Goal: Task Accomplishment & Management: Complete application form

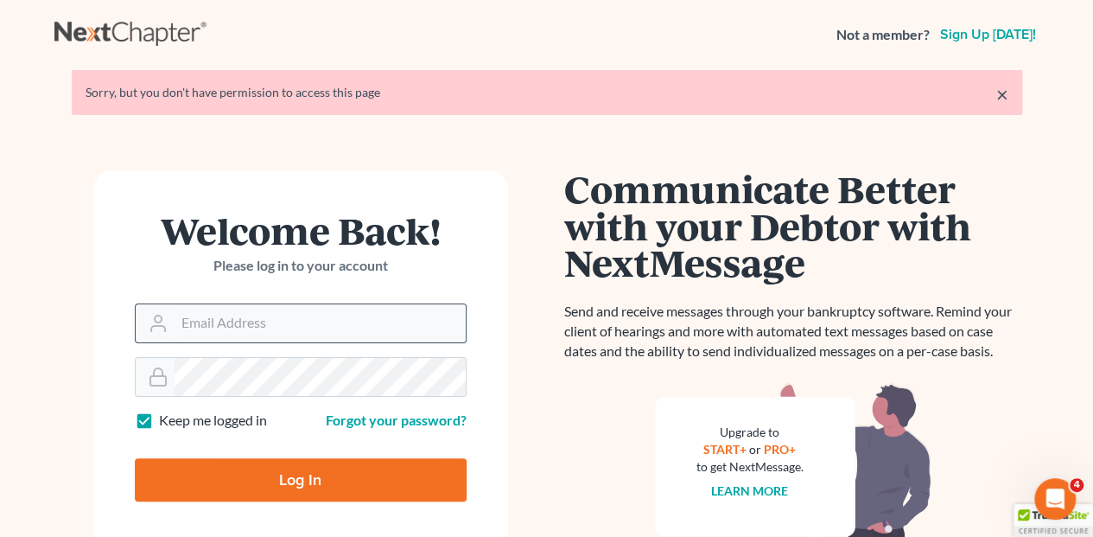
click at [289, 312] on input "Email Address" at bounding box center [320, 323] width 291 height 38
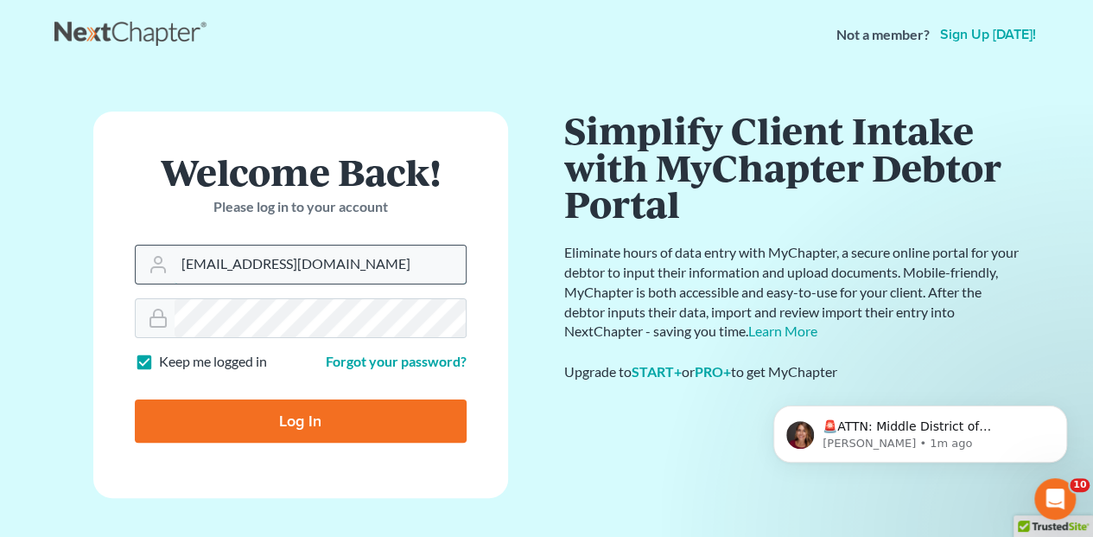
type input "[EMAIL_ADDRESS][DOMAIN_NAME]"
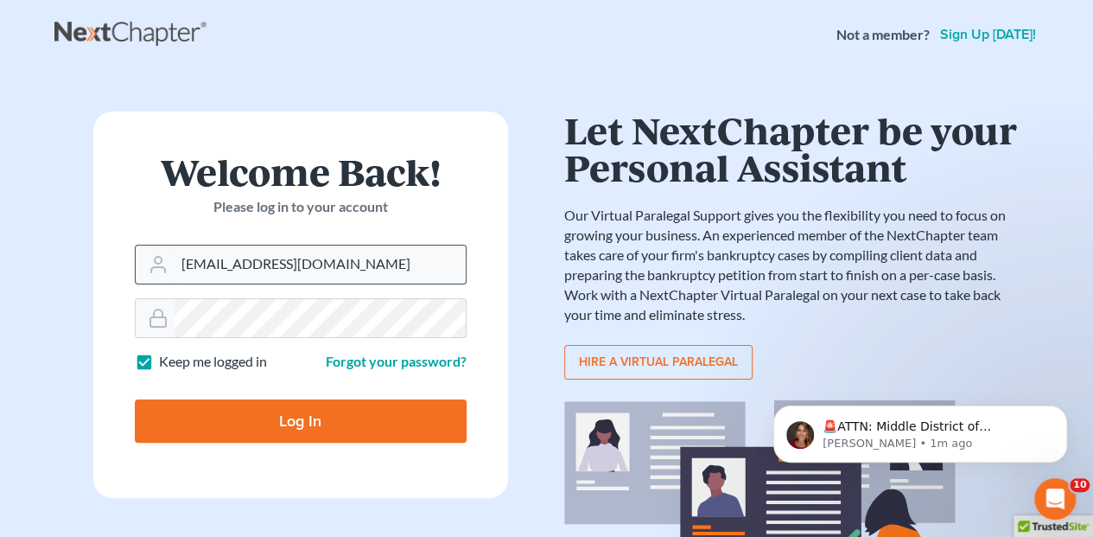
click at [135, 399] on input "Log In" at bounding box center [301, 420] width 332 height 43
type input "Thinking..."
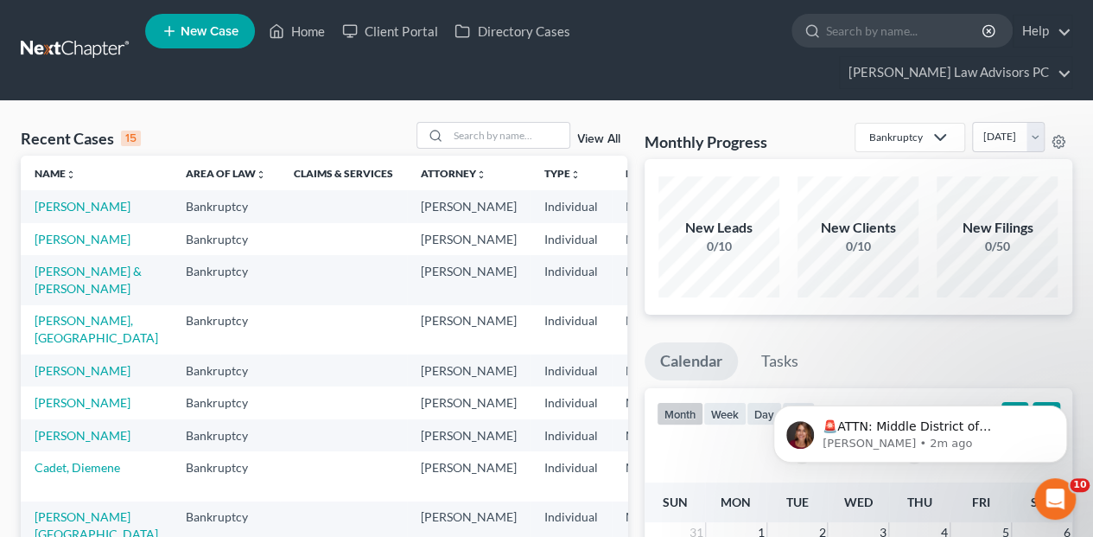
click at [54, 249] on td "[PERSON_NAME]" at bounding box center [96, 239] width 151 height 32
click at [52, 239] on link "[PERSON_NAME]" at bounding box center [83, 239] width 96 height 15
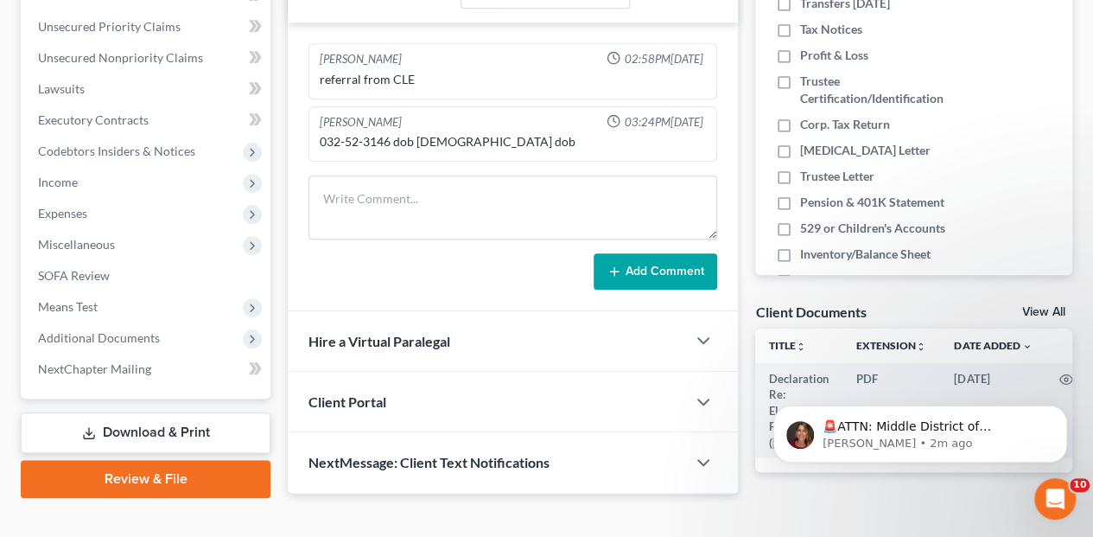
scroll to position [423, 0]
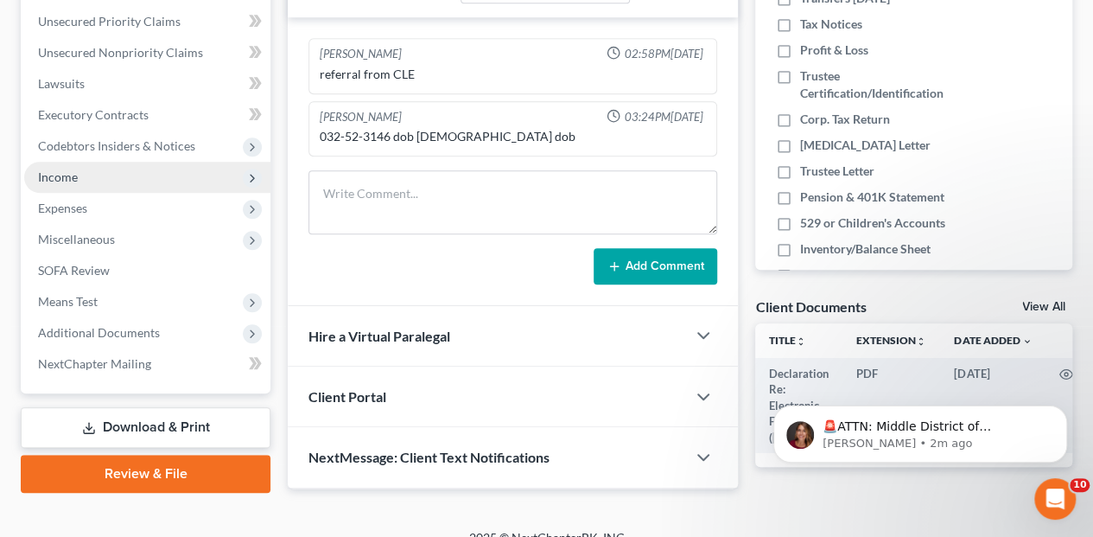
click at [55, 169] on span "Income" at bounding box center [58, 176] width 40 height 15
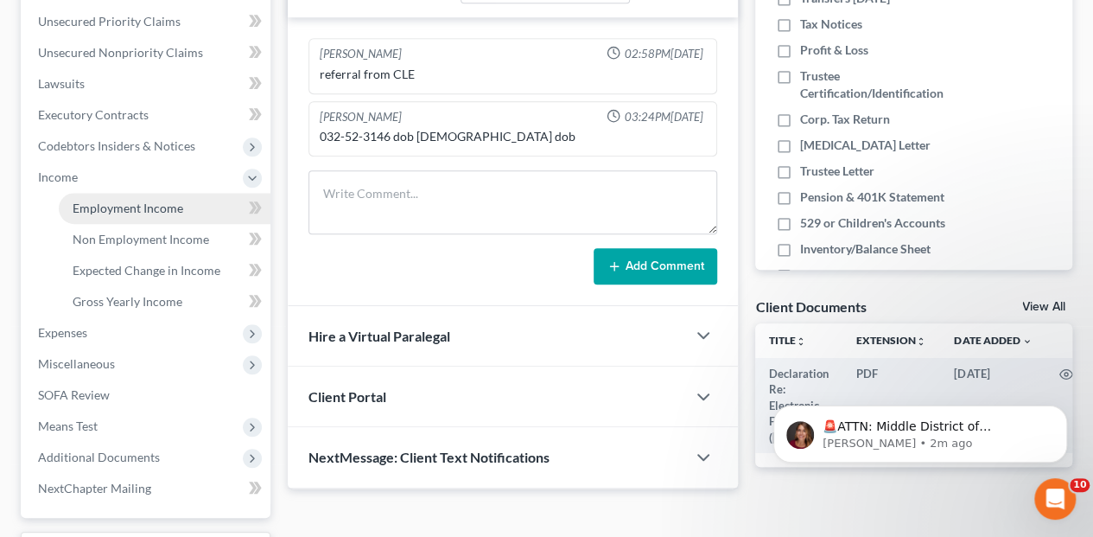
click at [125, 201] on span "Employment Income" at bounding box center [128, 208] width 111 height 15
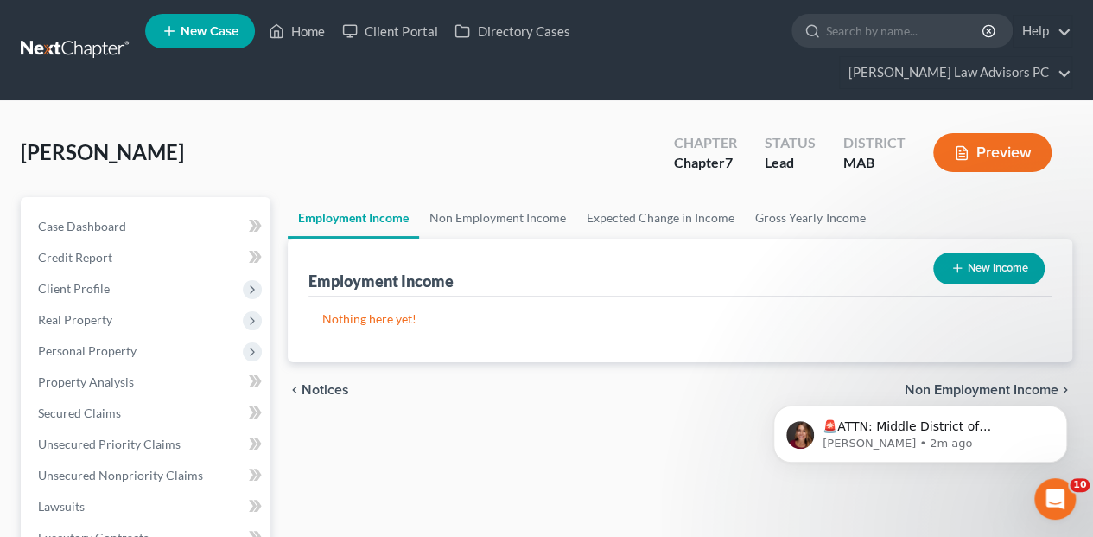
click at [965, 252] on button "New Income" at bounding box center [988, 268] width 111 height 32
select select "0"
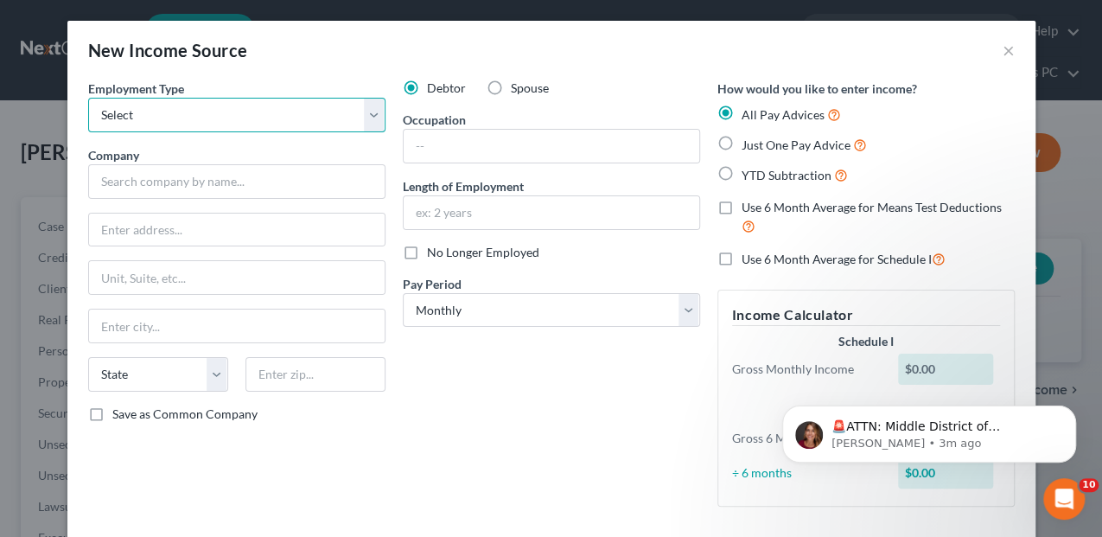
click at [370, 118] on select "Select Full or [DEMOGRAPHIC_DATA] Employment Self Employment" at bounding box center [236, 115] width 297 height 35
select select "0"
click at [88, 98] on select "Select Full or [DEMOGRAPHIC_DATA] Employment Self Employment" at bounding box center [236, 115] width 297 height 35
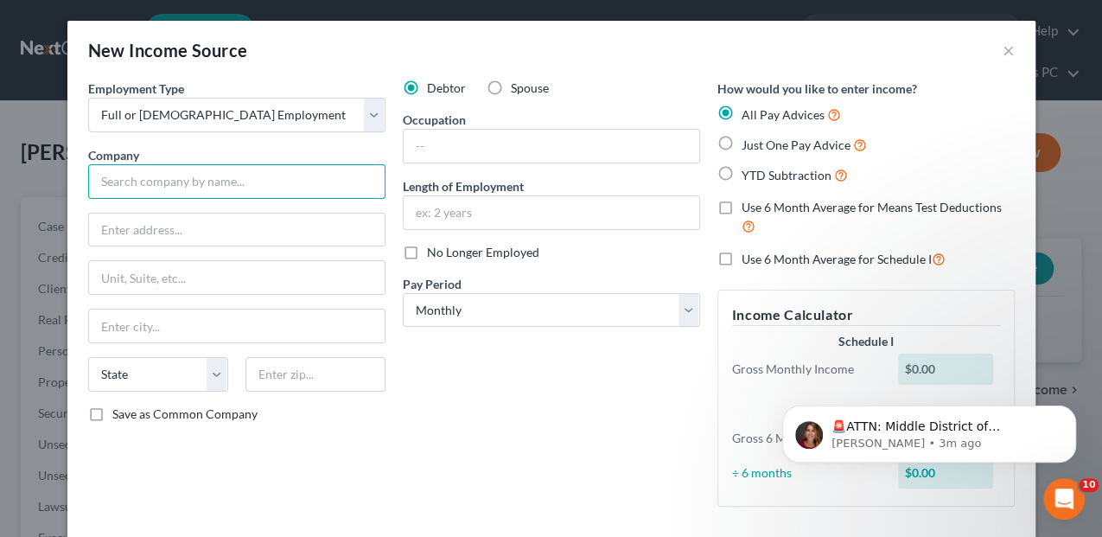
click at [197, 178] on input "text" at bounding box center [236, 181] width 297 height 35
type input "Recruitme"
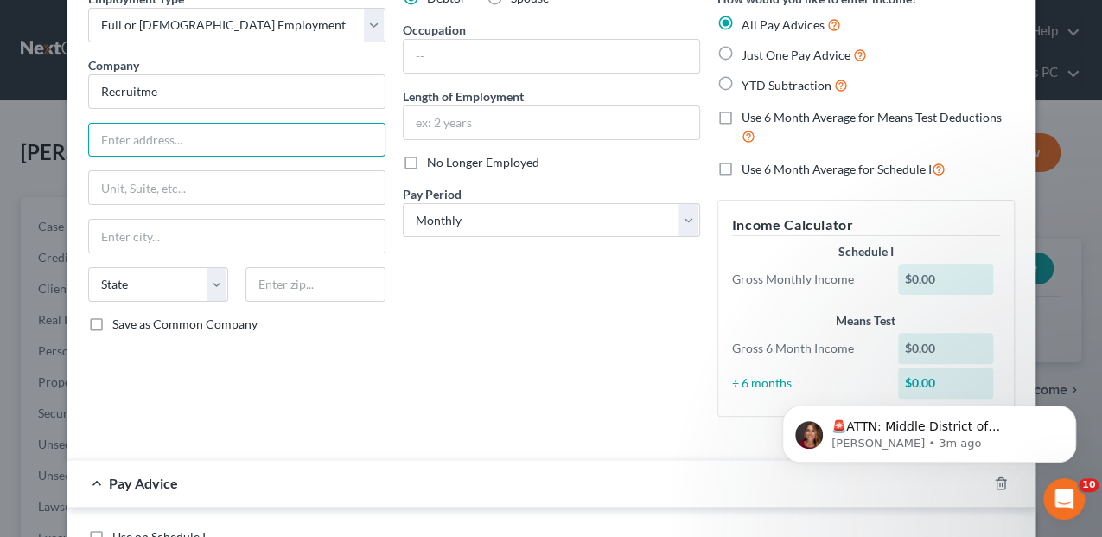
scroll to position [115, 0]
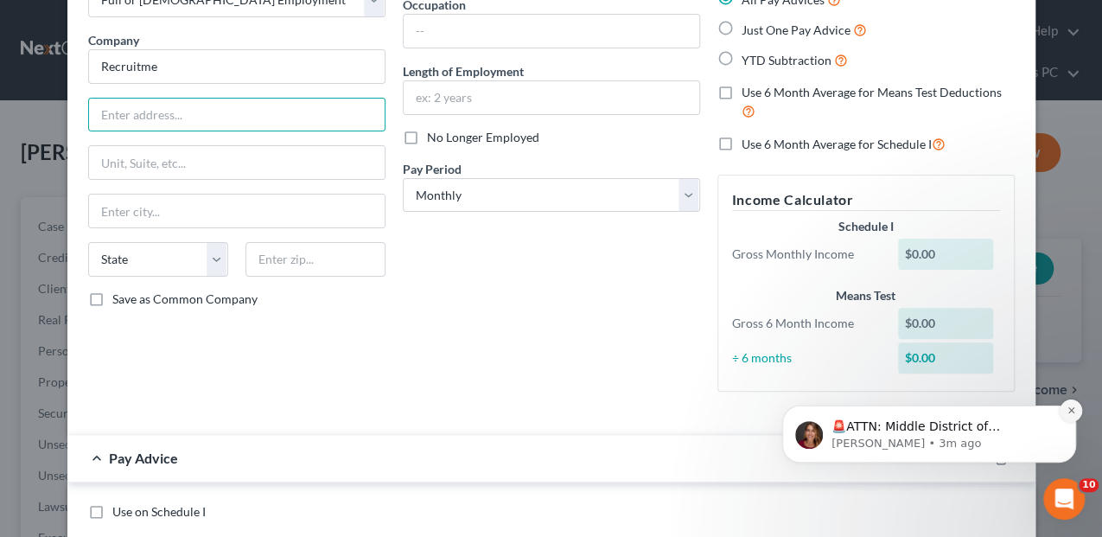
click at [1075, 411] on icon "Dismiss notification" at bounding box center [1072, 410] width 10 height 10
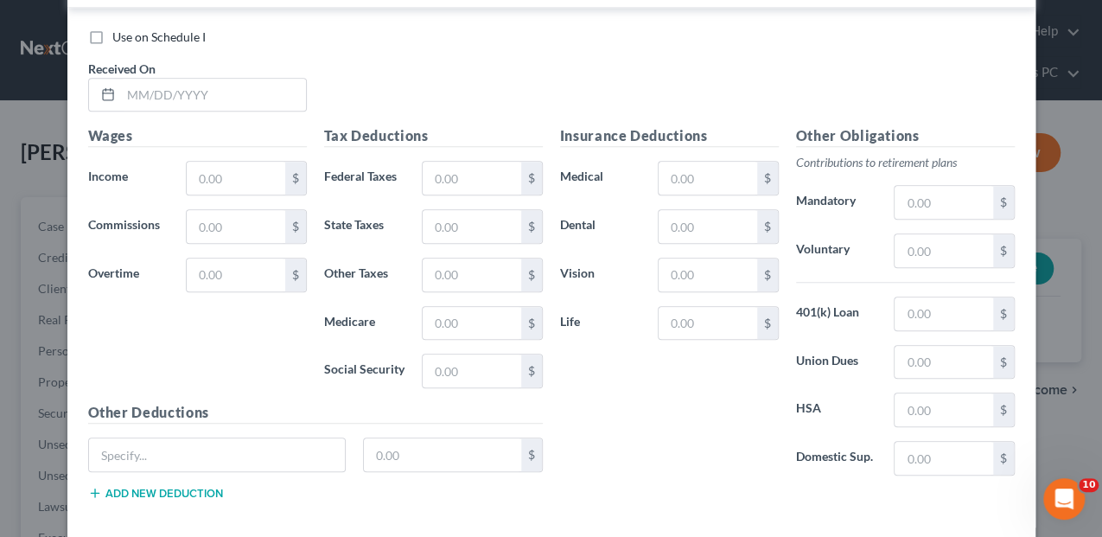
scroll to position [668, 0]
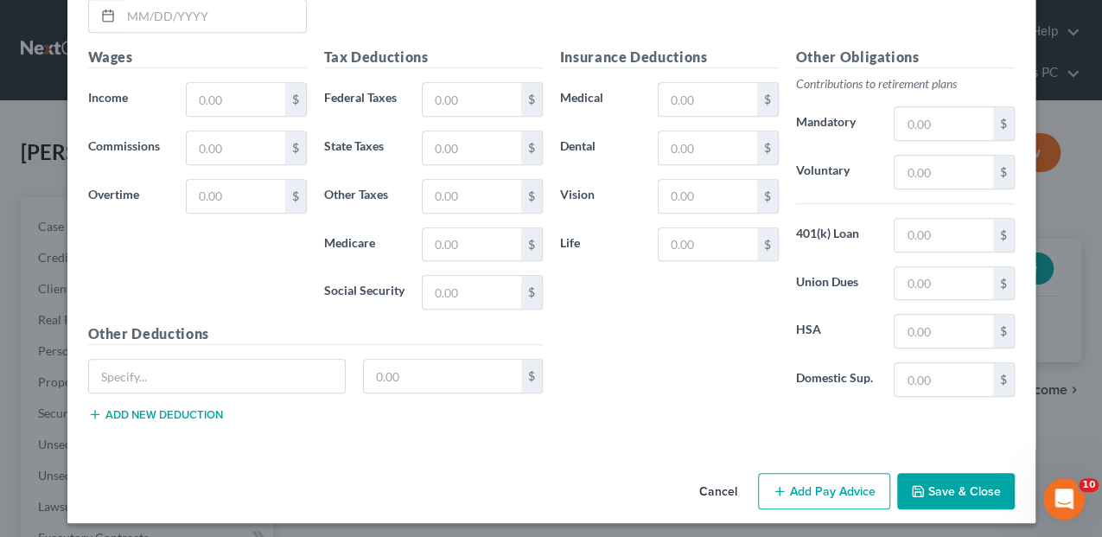
click at [960, 487] on button "Save & Close" at bounding box center [956, 491] width 118 height 36
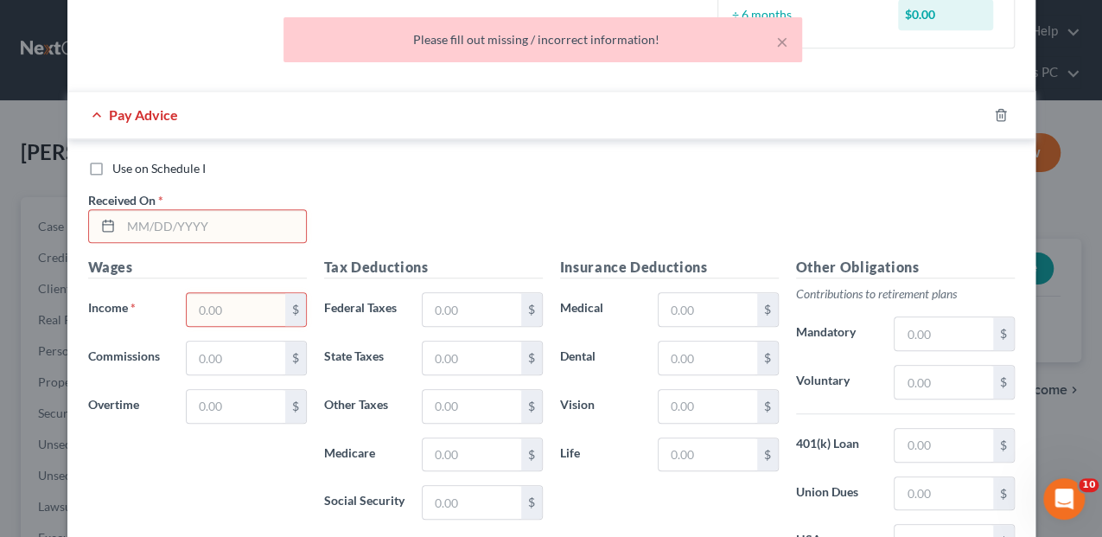
scroll to position [380, 0]
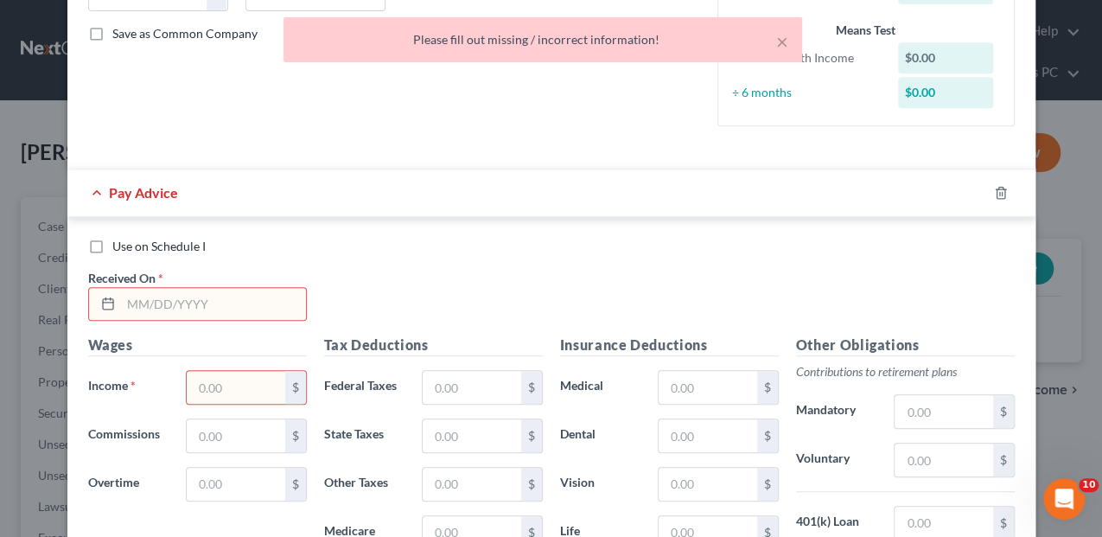
click at [135, 303] on input "text" at bounding box center [213, 304] width 185 height 33
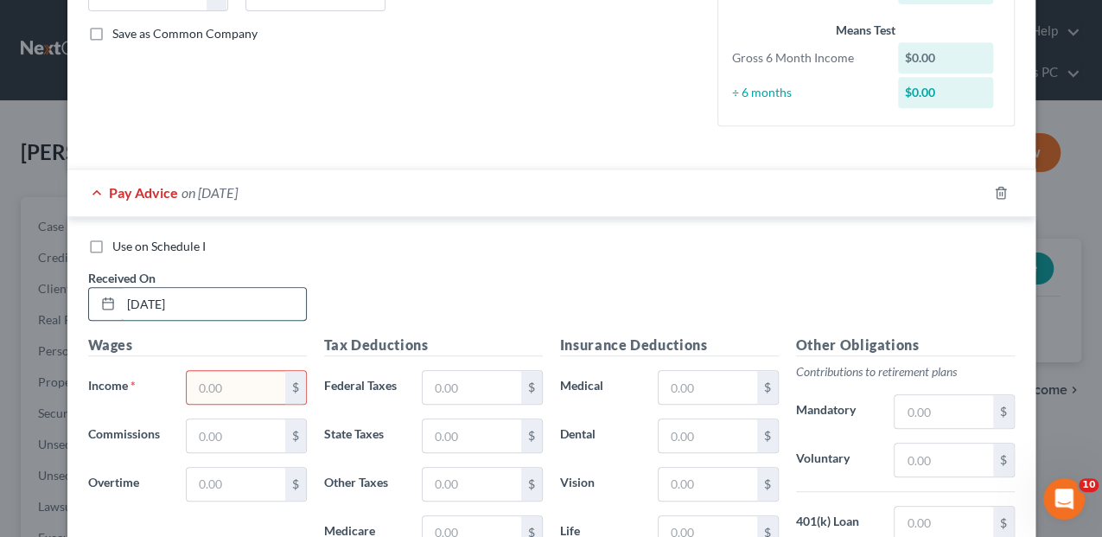
type input "[DATE]"
type input "500.00"
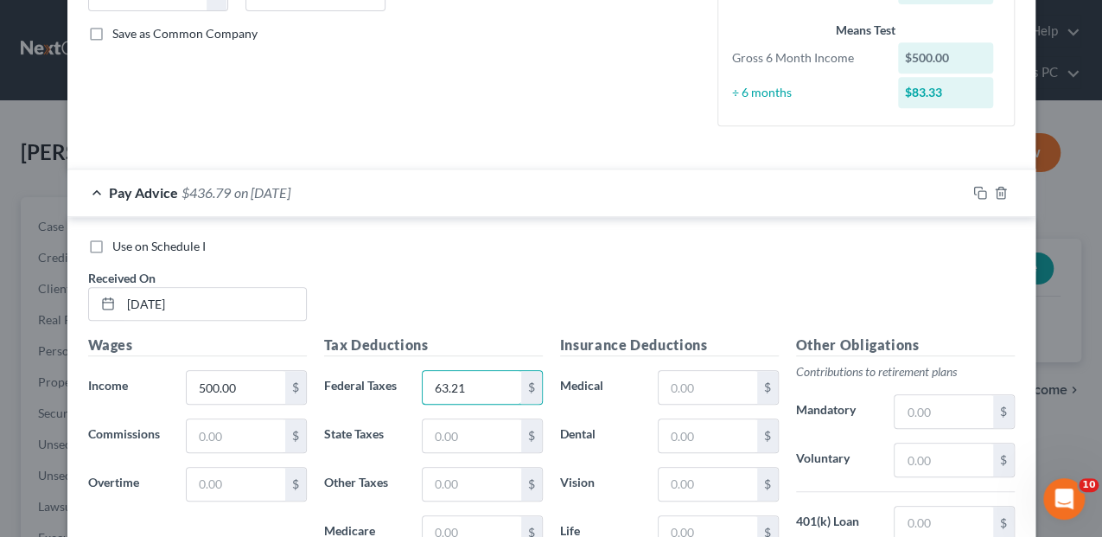
type input "63.21"
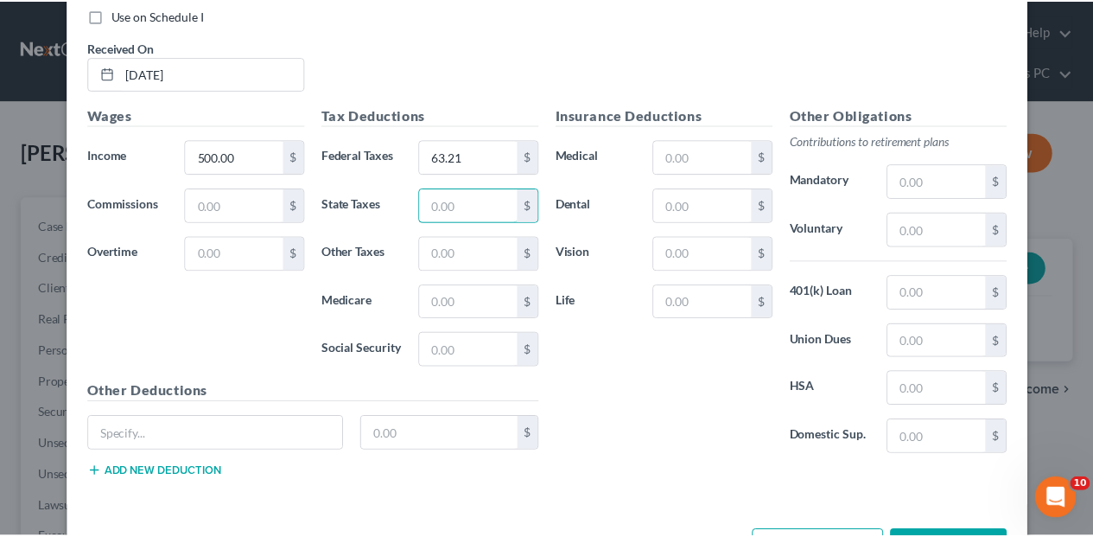
scroll to position [668, 0]
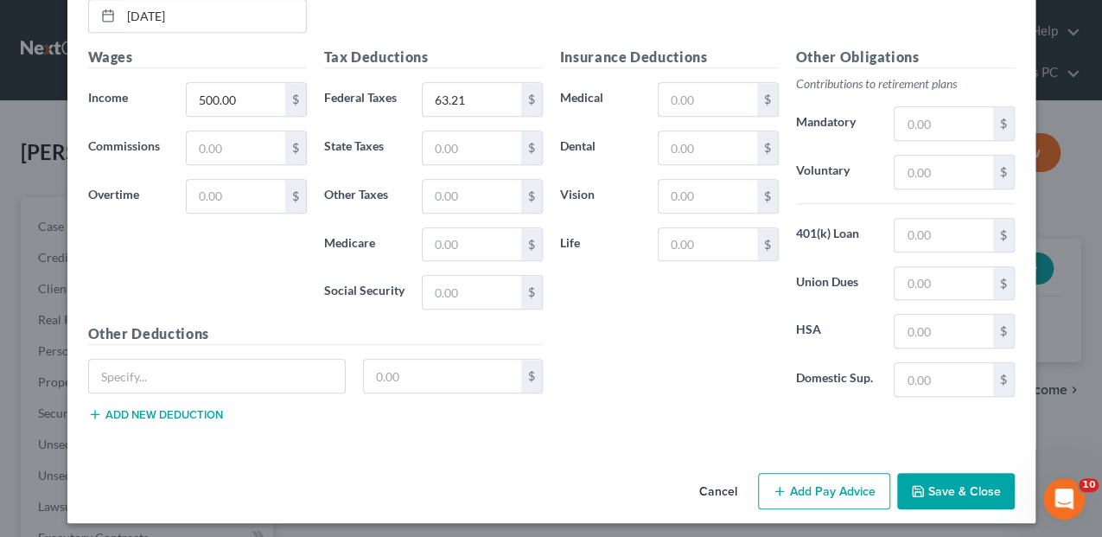
click at [938, 485] on button "Save & Close" at bounding box center [956, 491] width 118 height 36
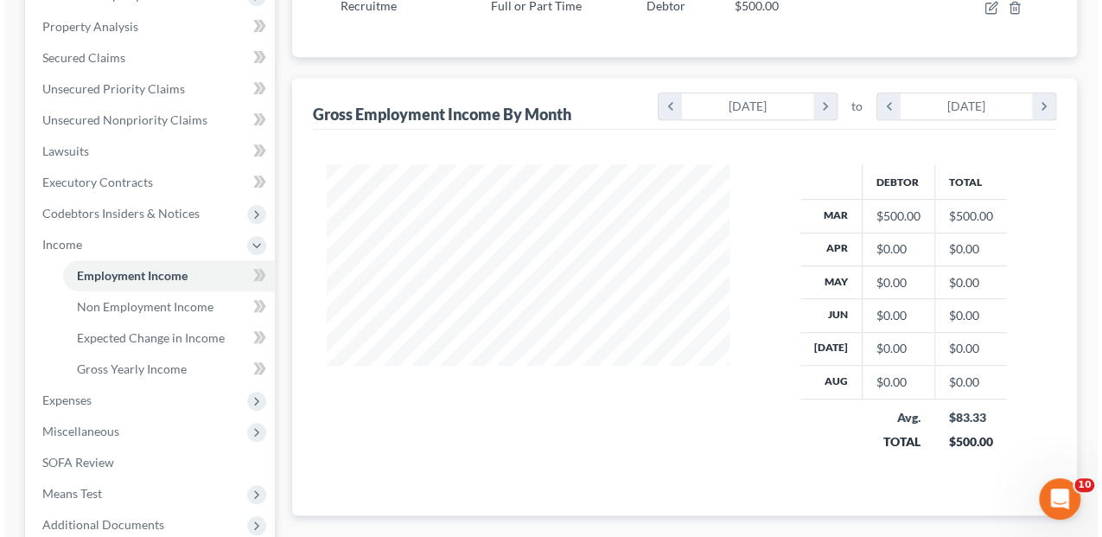
scroll to position [173, 0]
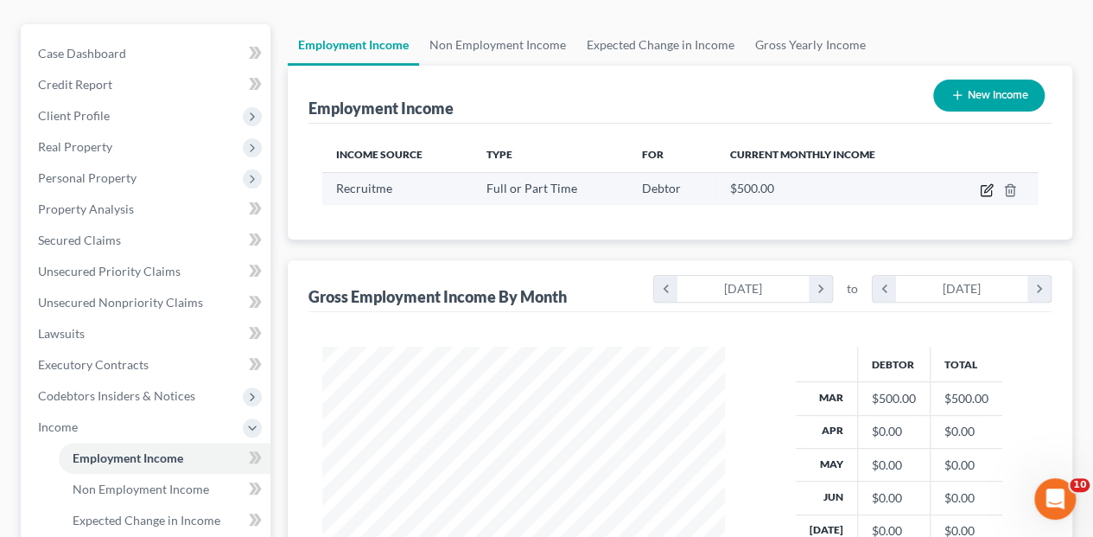
click at [985, 183] on icon "button" at bounding box center [987, 190] width 14 height 14
select select "0"
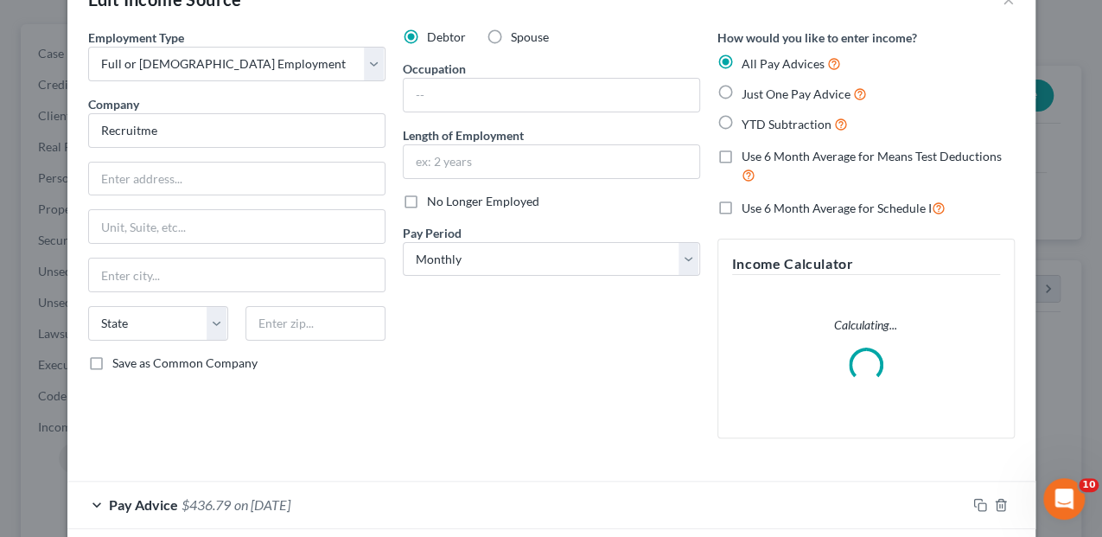
scroll to position [136, 0]
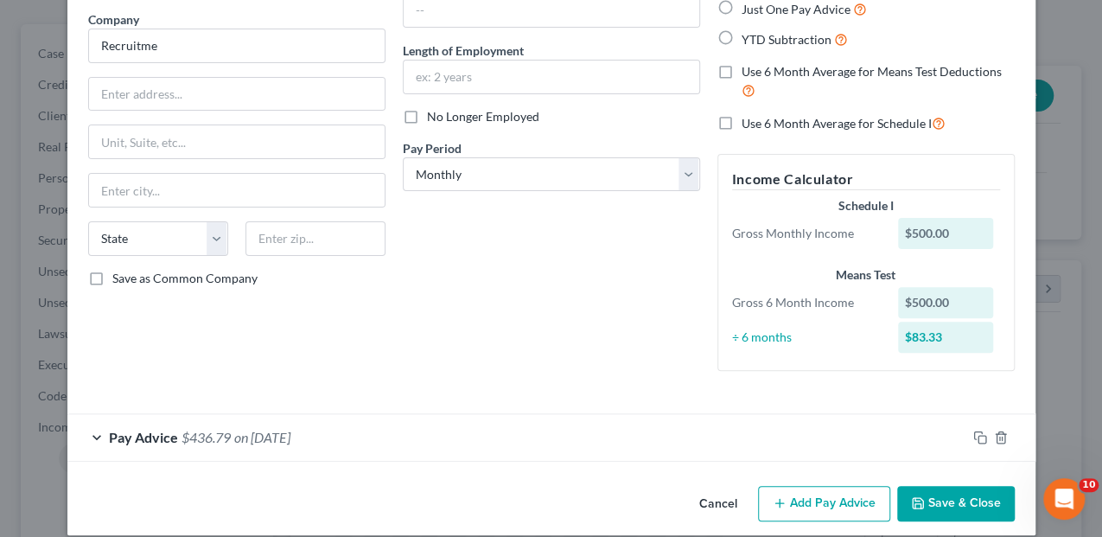
click at [832, 509] on button "Add Pay Advice" at bounding box center [824, 504] width 132 height 36
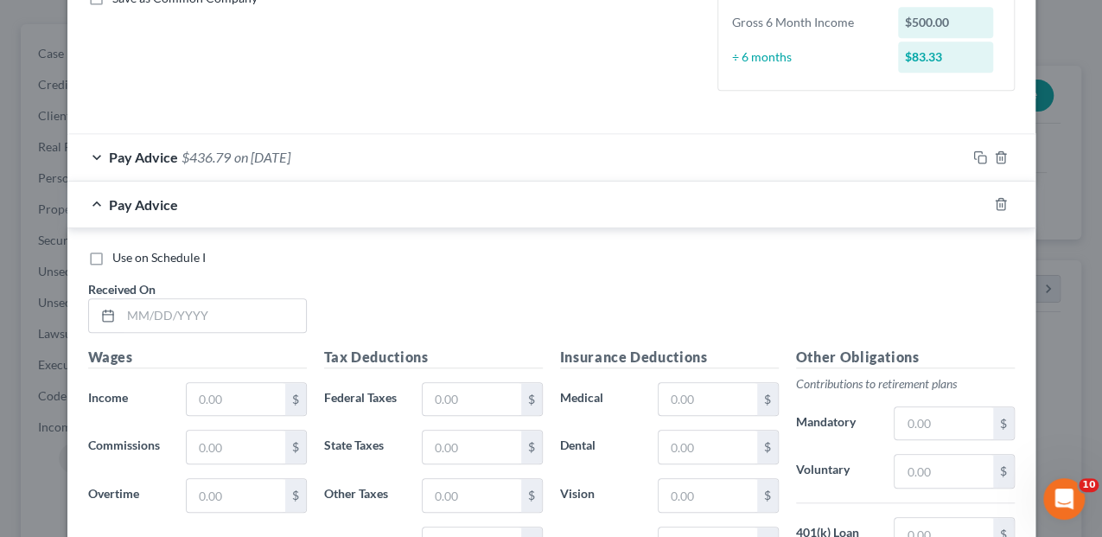
scroll to position [424, 0]
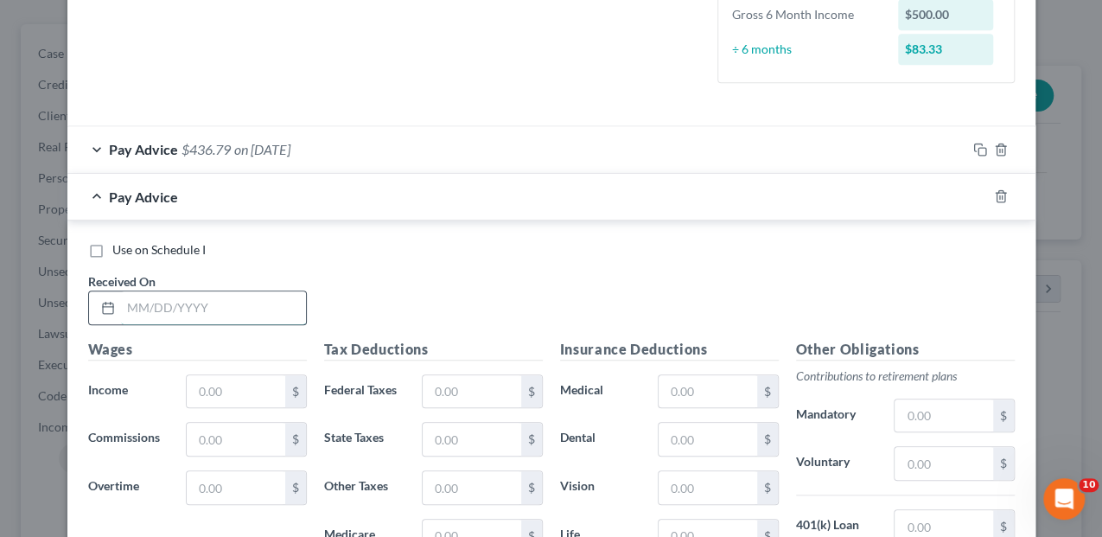
click at [157, 307] on input "text" at bounding box center [213, 307] width 185 height 33
type input "[DATE]"
type input "500.00"
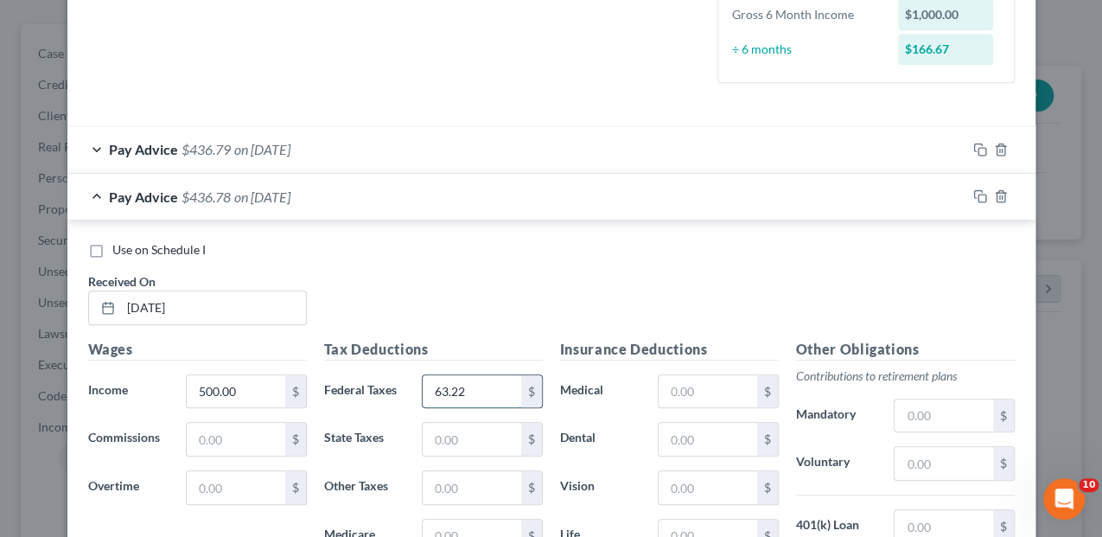
click at [463, 396] on input "63.22" at bounding box center [472, 391] width 98 height 33
type input "63.20"
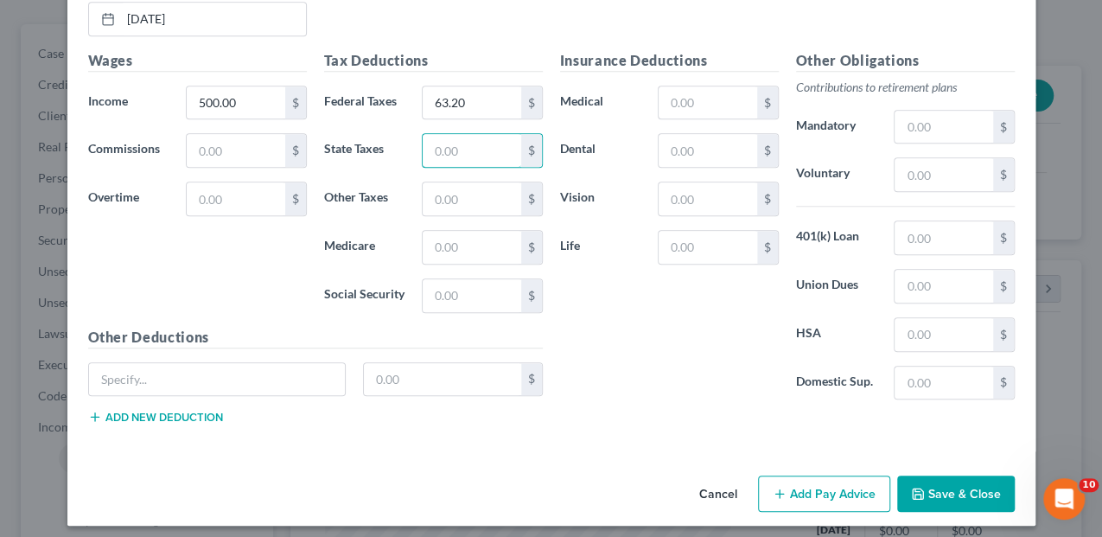
scroll to position [715, 0]
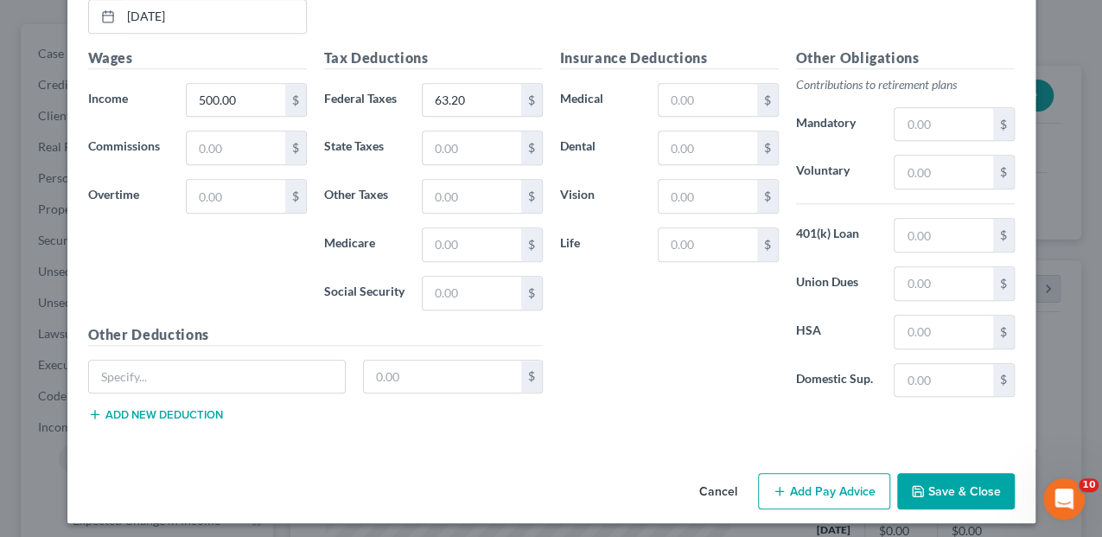
click at [856, 489] on button "Add Pay Advice" at bounding box center [824, 491] width 132 height 36
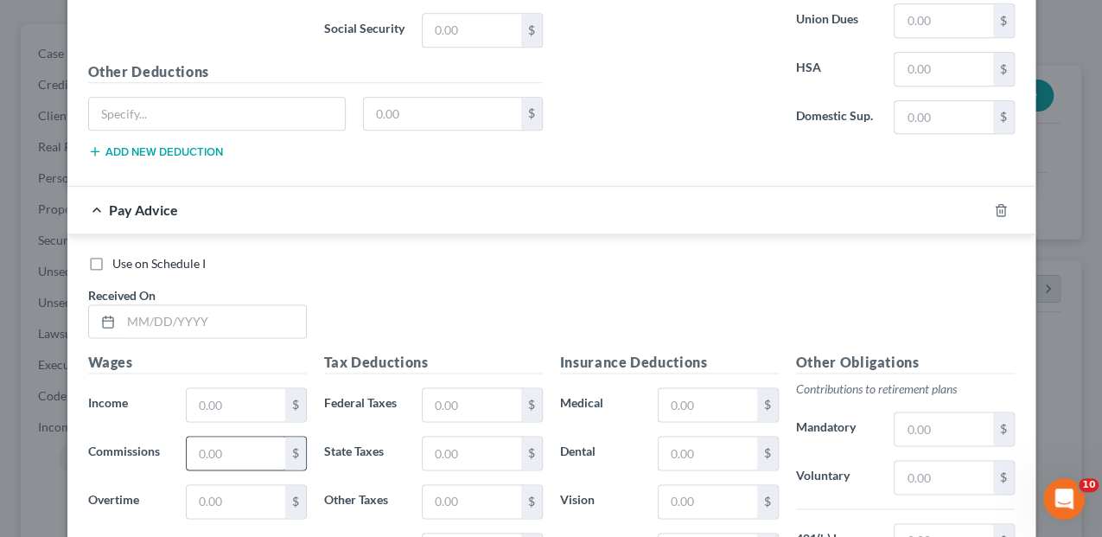
scroll to position [1003, 0]
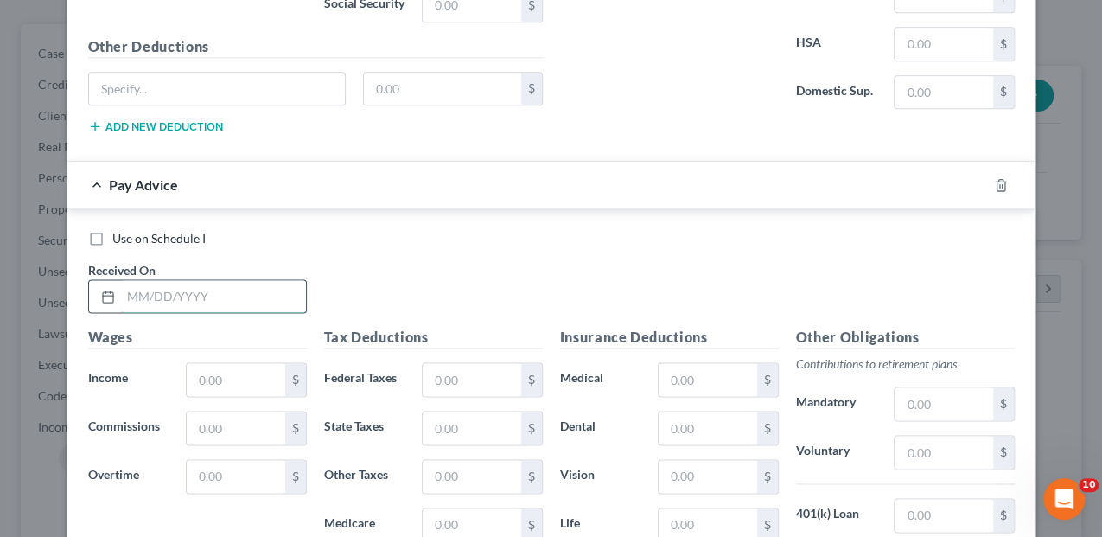
click at [182, 294] on input "text" at bounding box center [213, 296] width 185 height 33
type input "[DATE]"
type input "7"
type input "900.00"
click at [460, 375] on input "text" at bounding box center [472, 379] width 98 height 33
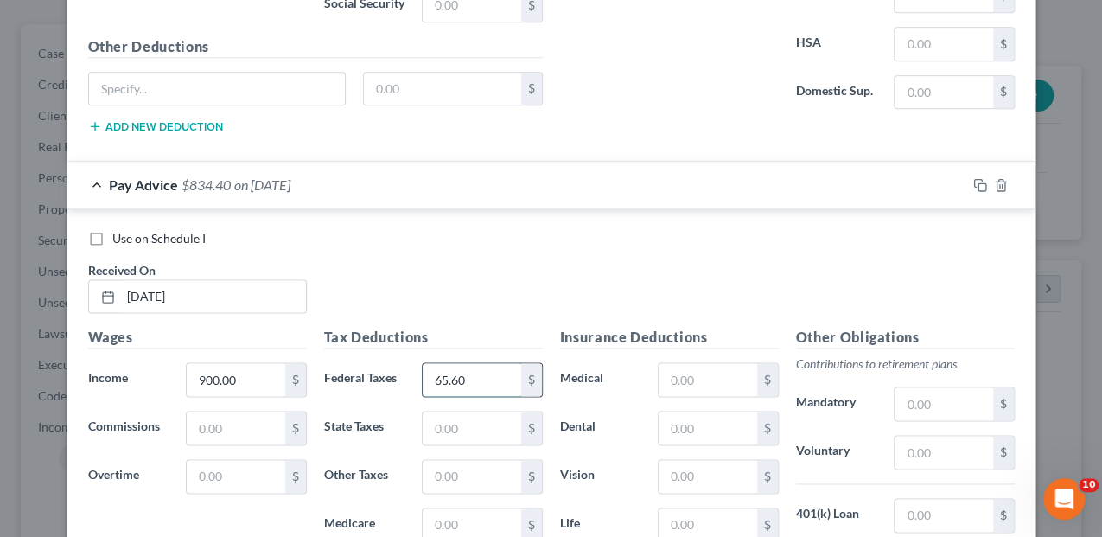
type input "65.60"
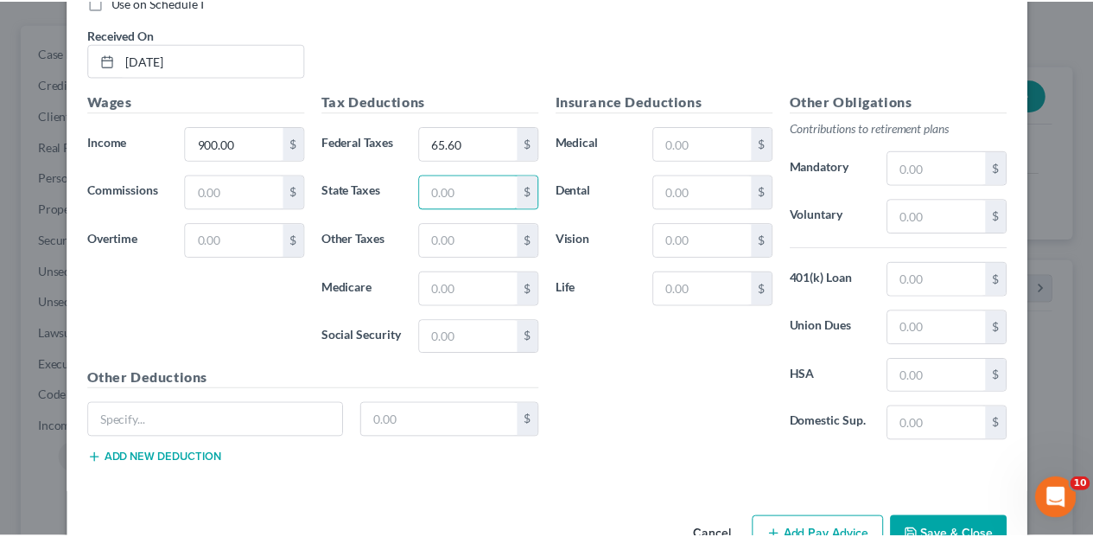
scroll to position [1277, 0]
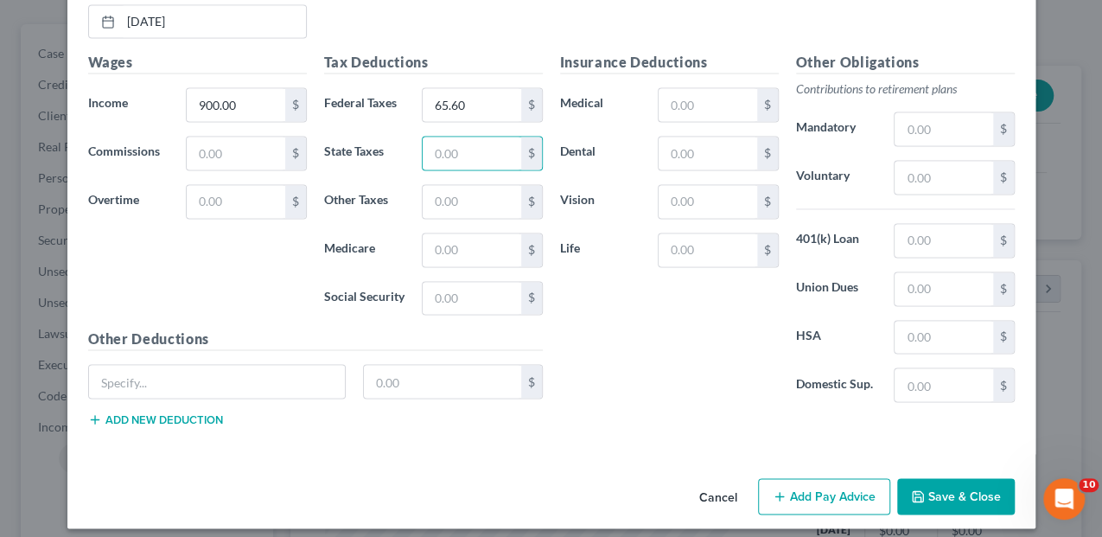
click at [919, 489] on icon "button" at bounding box center [918, 496] width 14 height 14
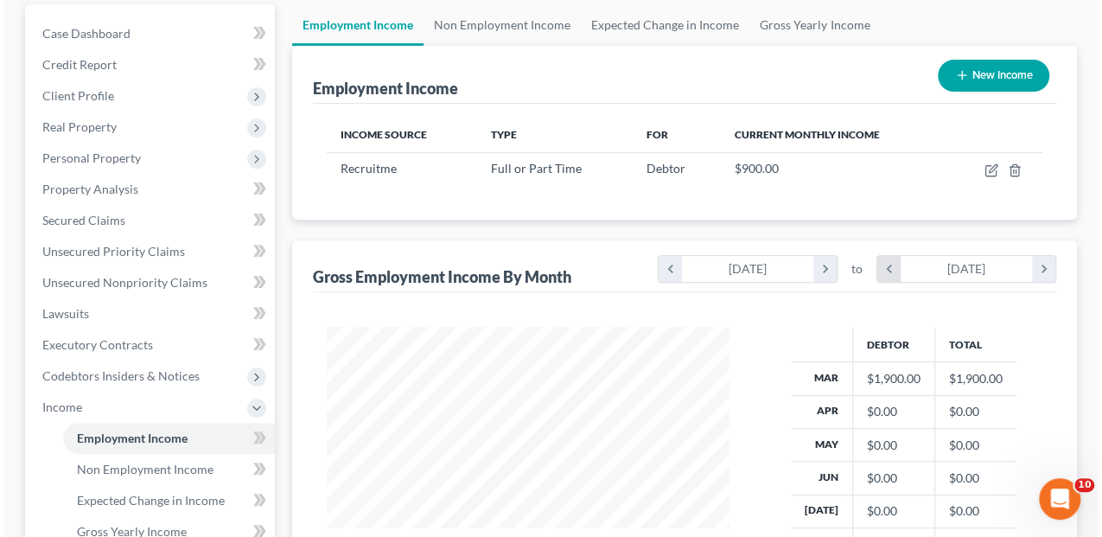
scroll to position [173, 0]
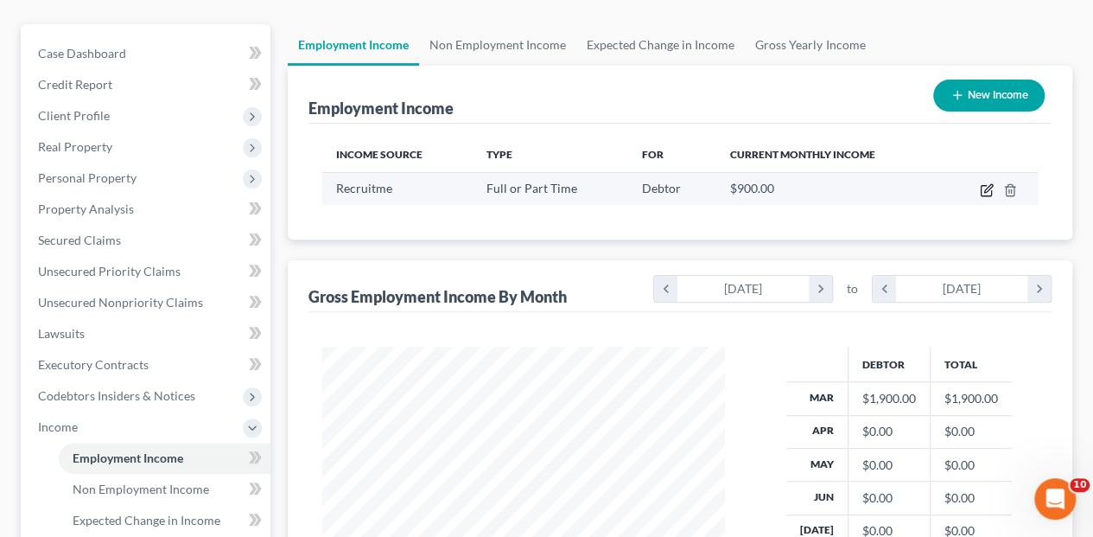
click at [987, 184] on icon "button" at bounding box center [988, 188] width 8 height 8
select select "0"
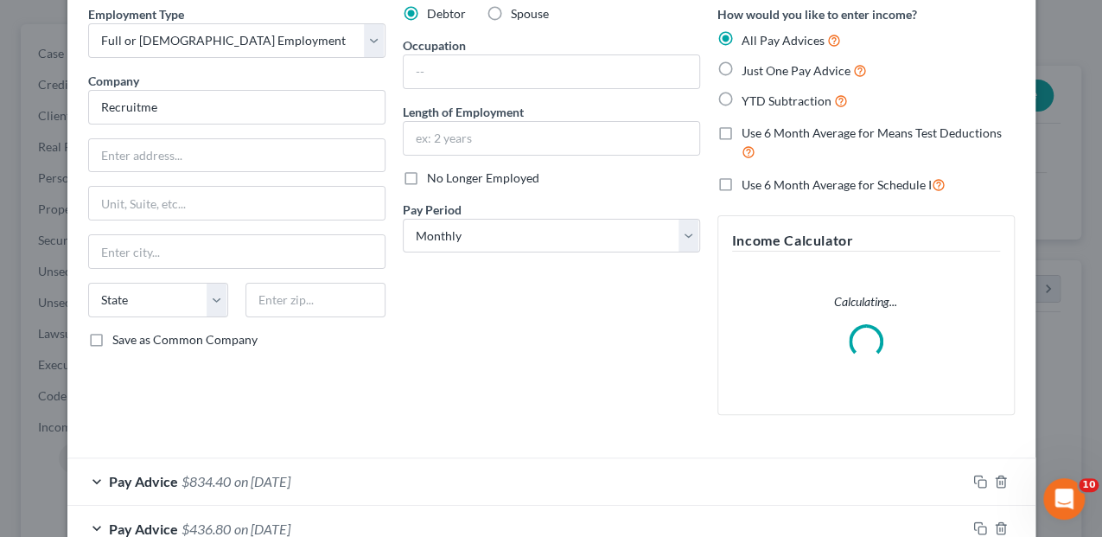
scroll to position [229, 0]
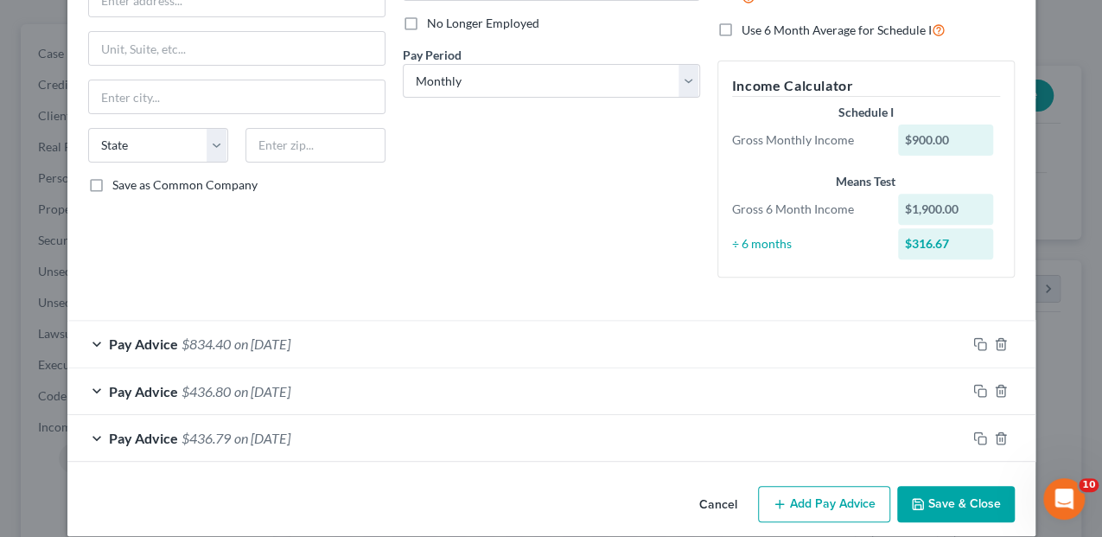
click at [795, 501] on button "Add Pay Advice" at bounding box center [824, 504] width 132 height 36
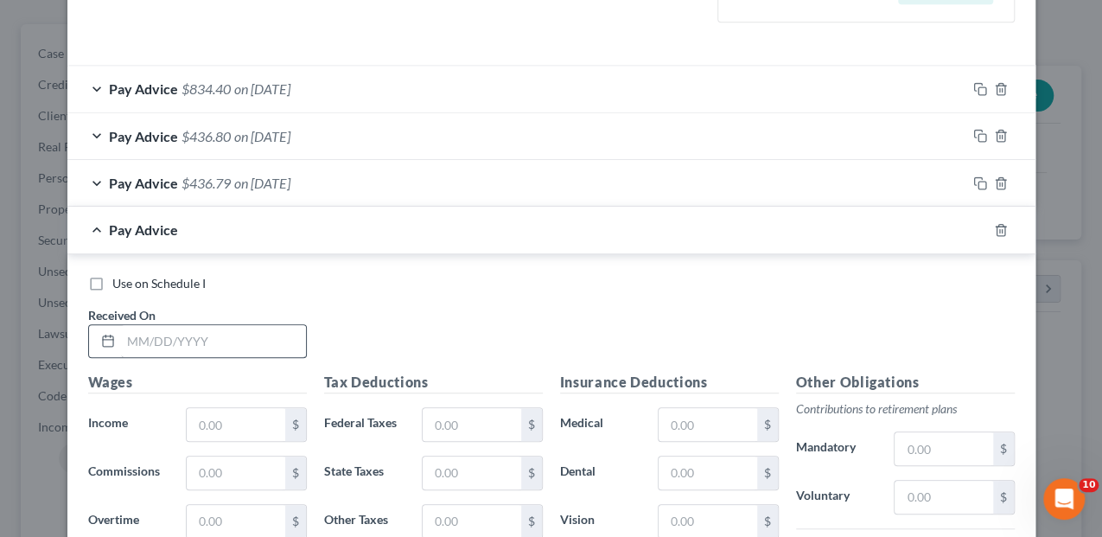
scroll to position [517, 0]
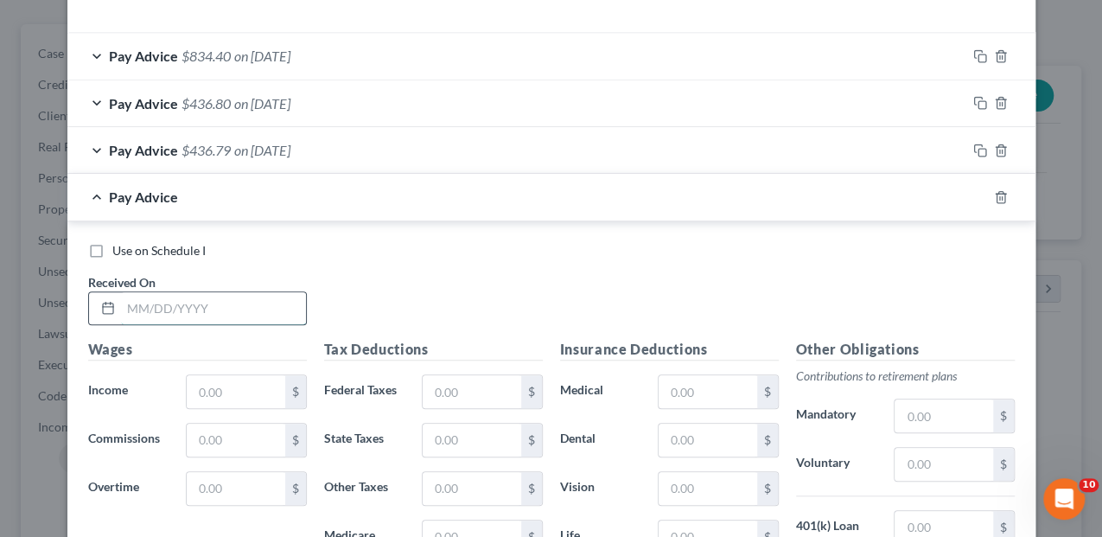
click at [135, 306] on input "text" at bounding box center [213, 308] width 185 height 33
type input "[DATE]"
type input "500.00"
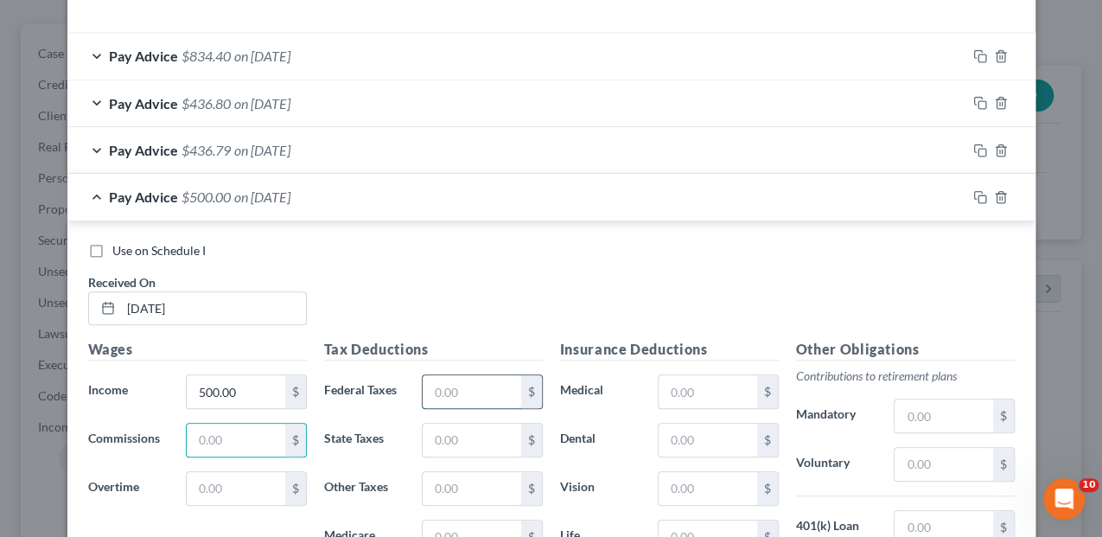
click at [425, 384] on input "text" at bounding box center [472, 391] width 98 height 33
type input "63.21"
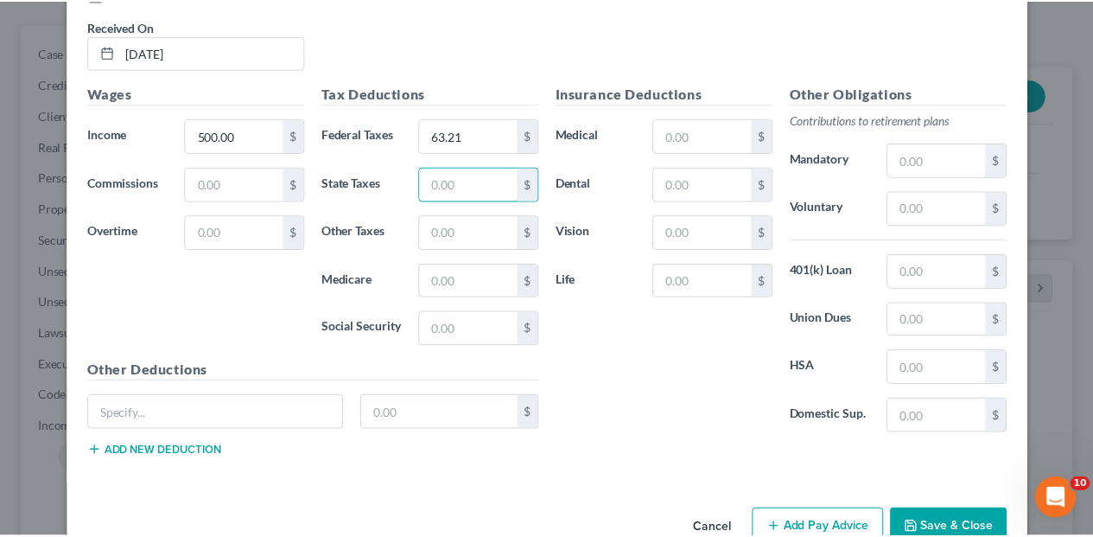
scroll to position [808, 0]
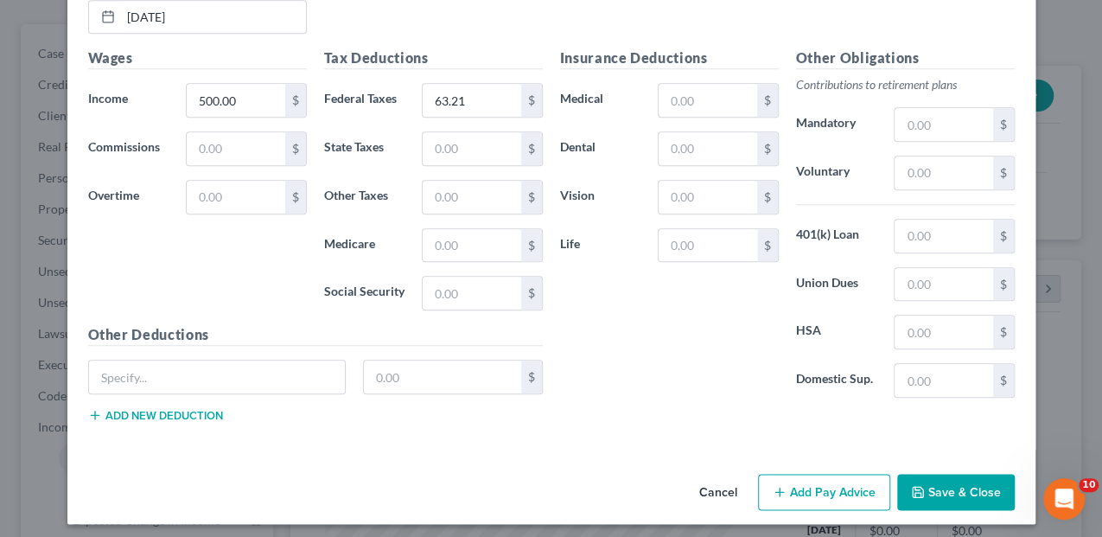
click at [953, 489] on button "Save & Close" at bounding box center [956, 492] width 118 height 36
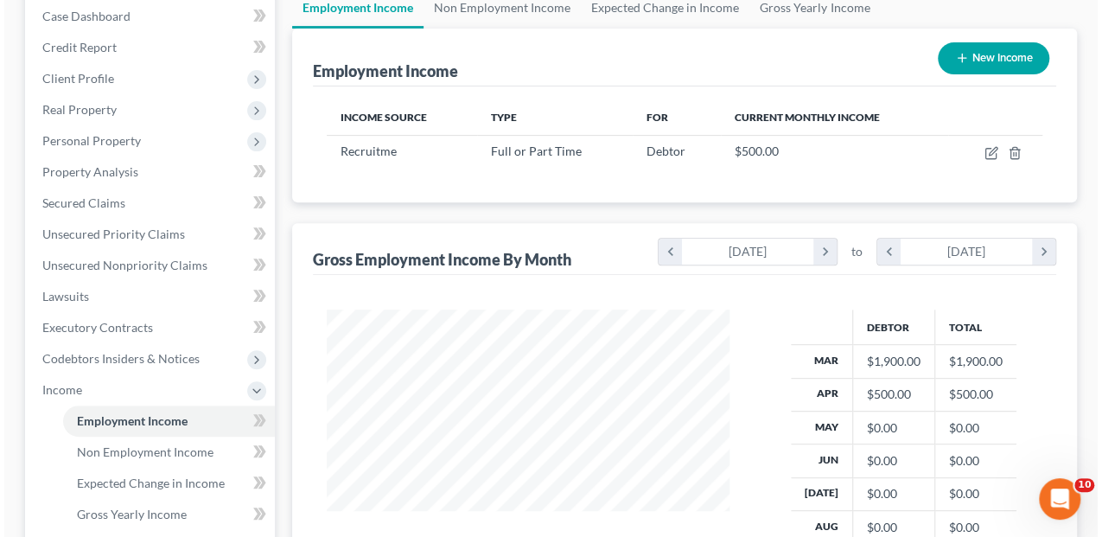
scroll to position [189, 0]
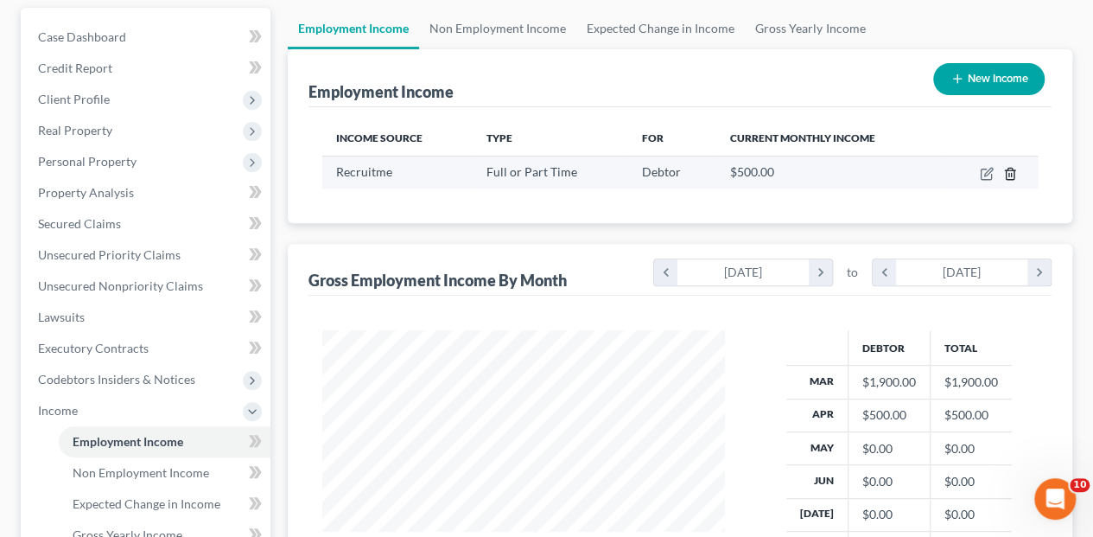
click at [1013, 167] on icon "button" at bounding box center [1010, 174] width 14 height 14
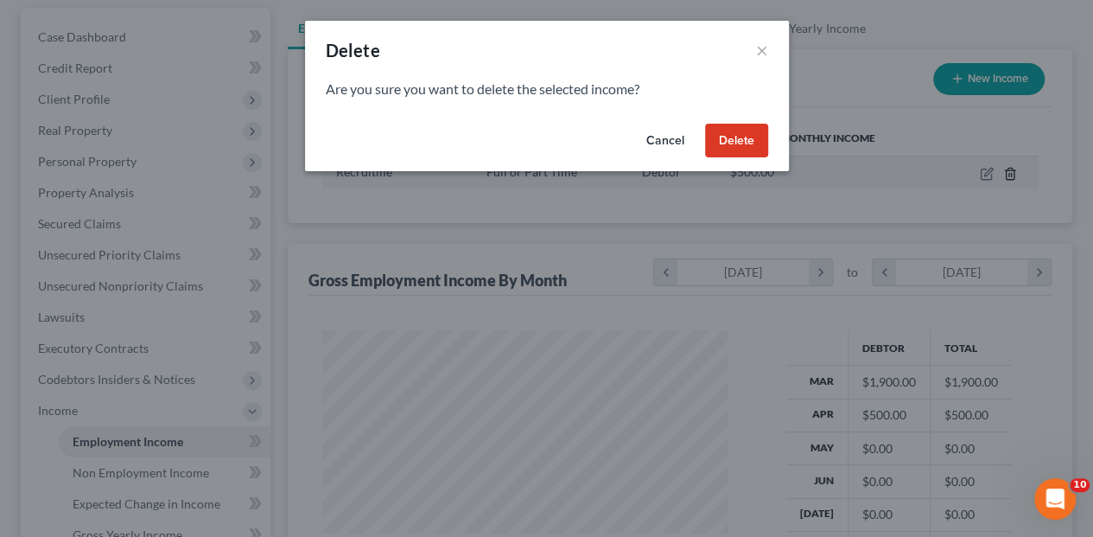
scroll to position [308, 441]
click at [679, 141] on button "Cancel" at bounding box center [670, 141] width 66 height 35
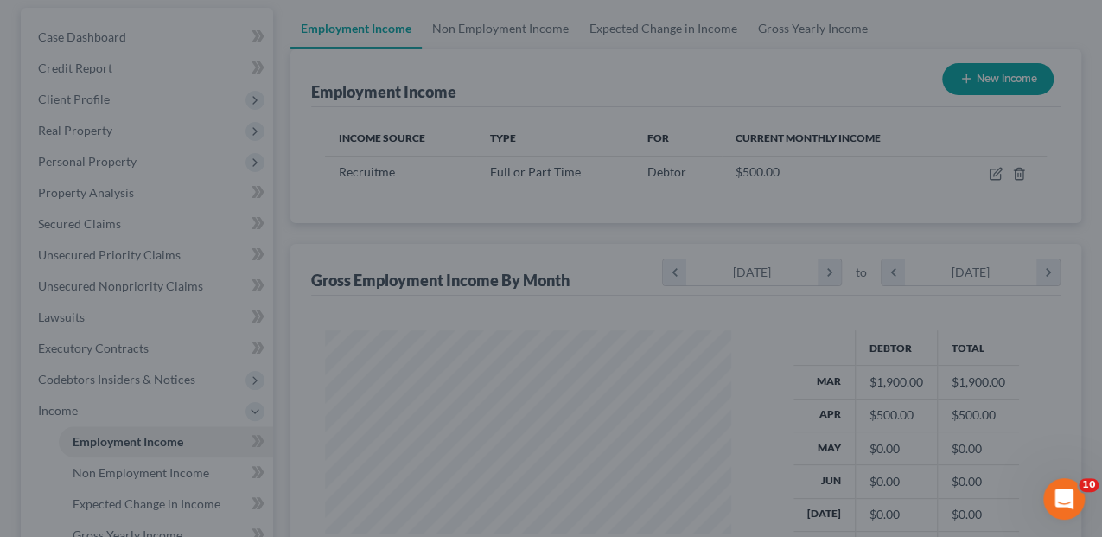
scroll to position [864016, 863886]
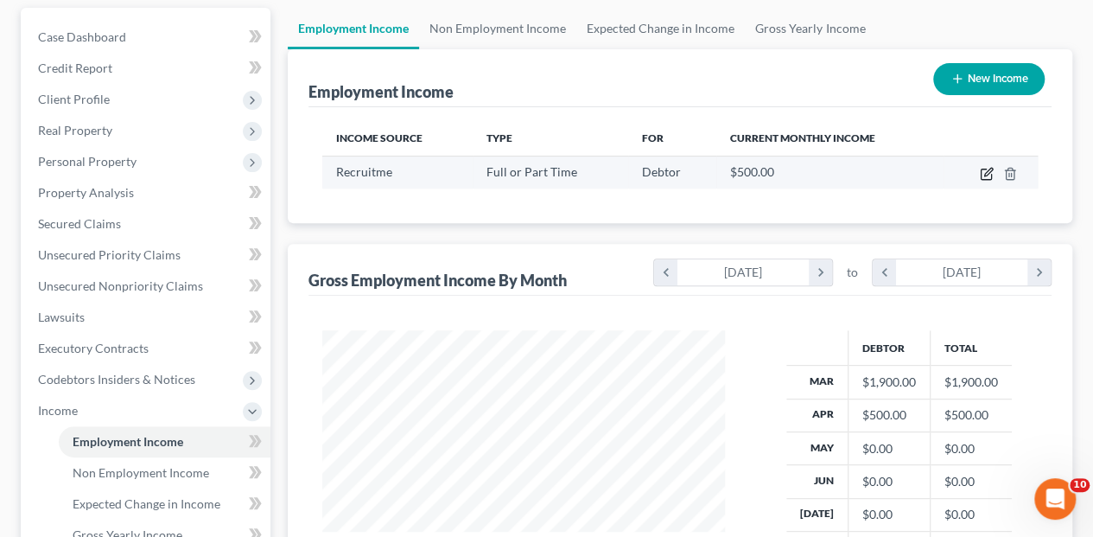
click at [987, 167] on icon "button" at bounding box center [987, 174] width 14 height 14
select select "0"
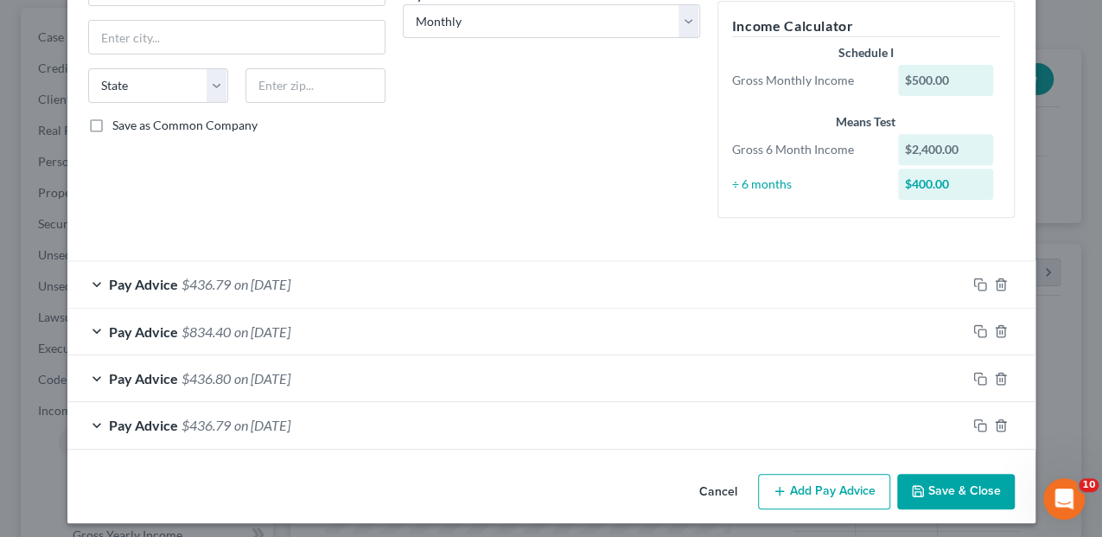
scroll to position [293, 0]
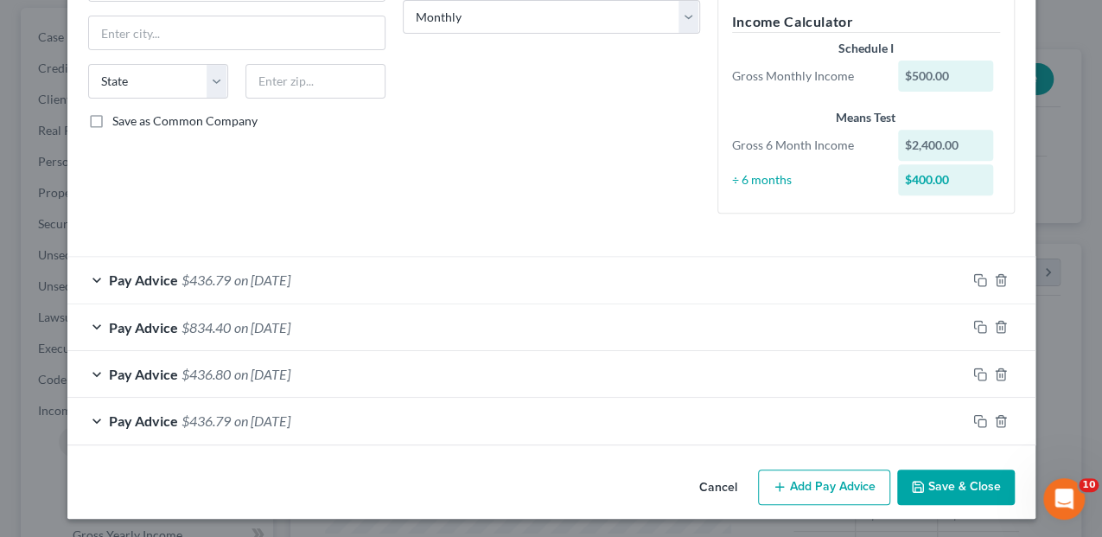
click at [804, 487] on button "Add Pay Advice" at bounding box center [824, 487] width 132 height 36
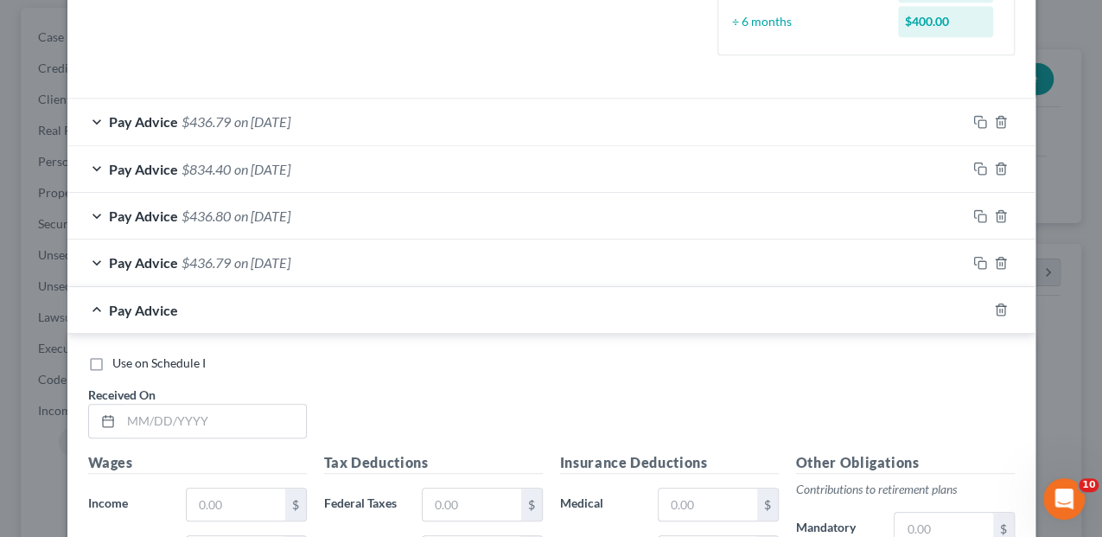
scroll to position [524, 0]
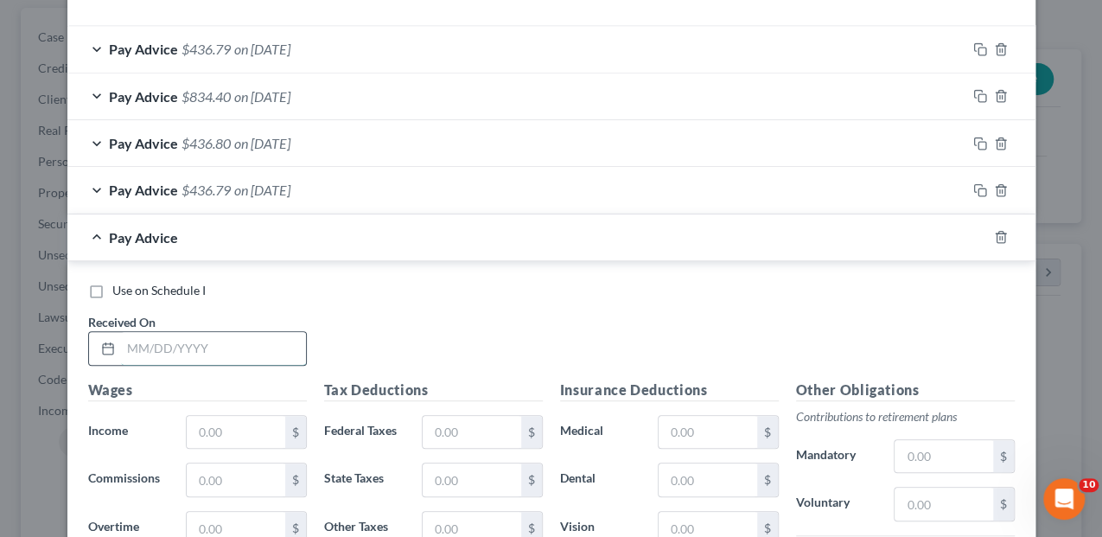
click at [121, 349] on input "text" at bounding box center [213, 348] width 185 height 33
type input "[DATE]"
type input "500.00"
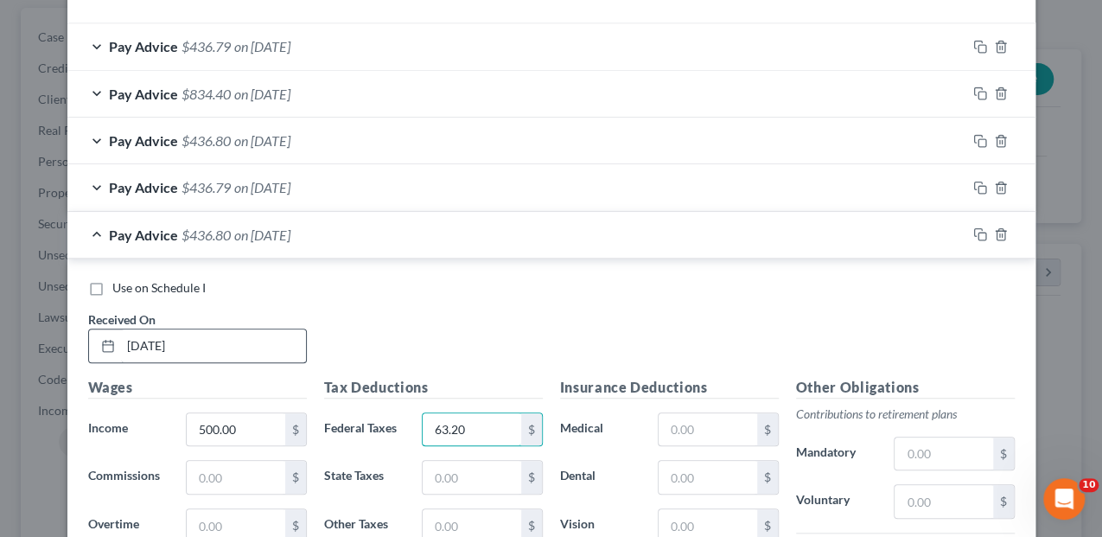
type input "63.20"
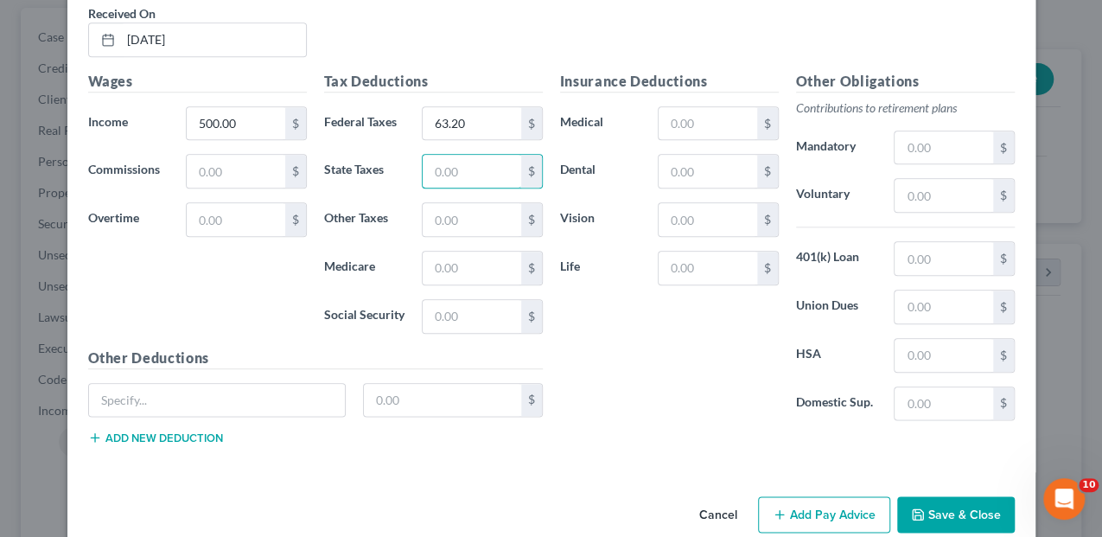
scroll to position [855, 0]
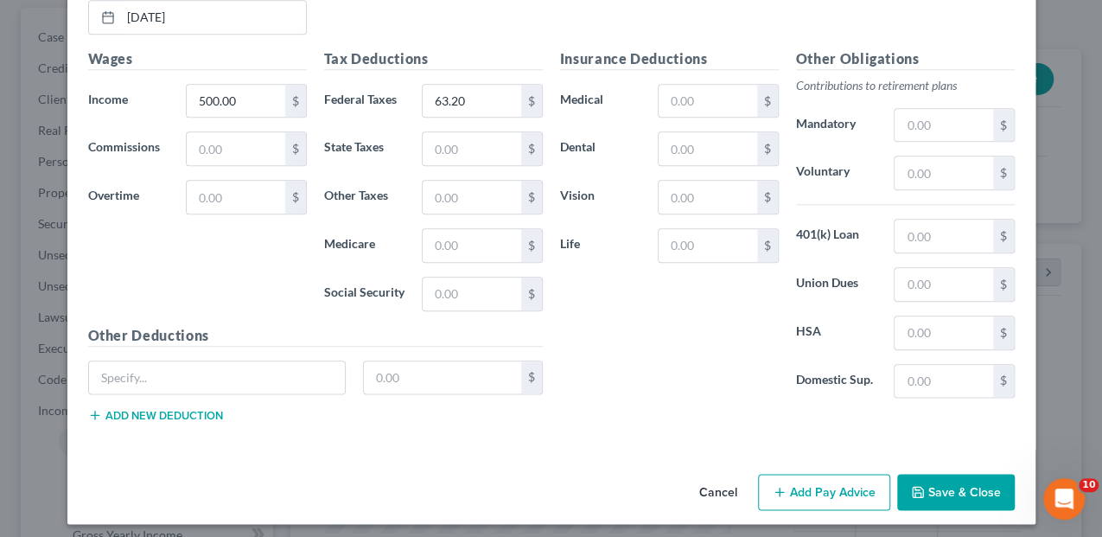
click at [826, 484] on button "Add Pay Advice" at bounding box center [824, 492] width 132 height 36
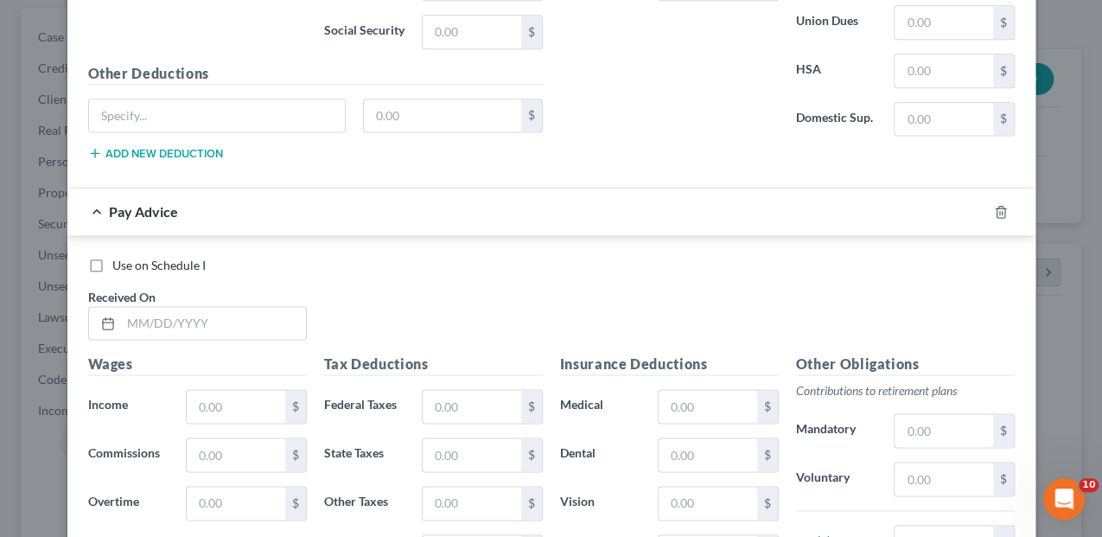
scroll to position [1201, 0]
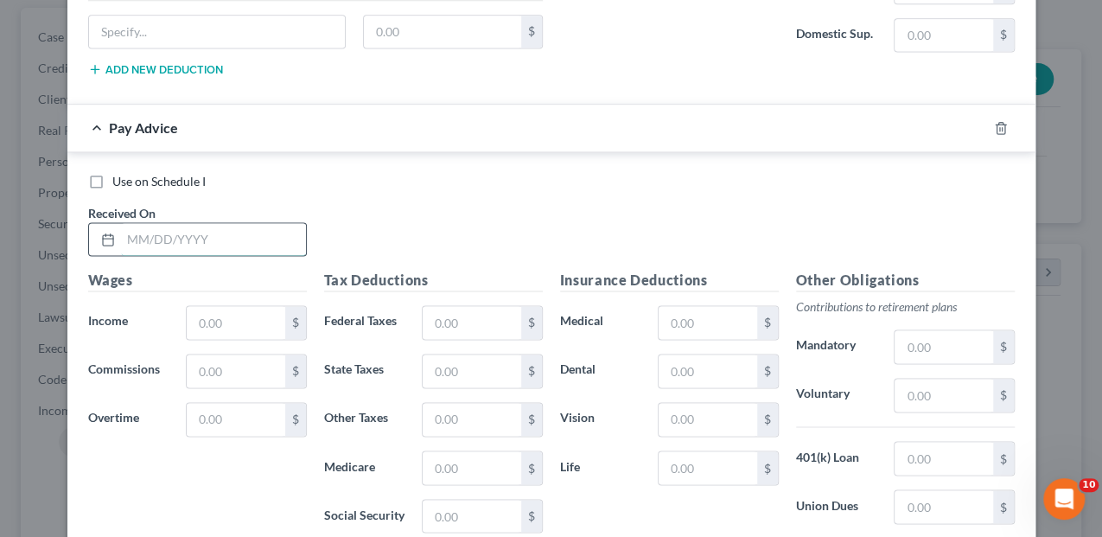
click at [141, 240] on input "text" at bounding box center [213, 239] width 185 height 33
type input "[DATE]"
type input "500.00"
click at [444, 306] on input "text" at bounding box center [472, 322] width 98 height 33
type input "63.20"
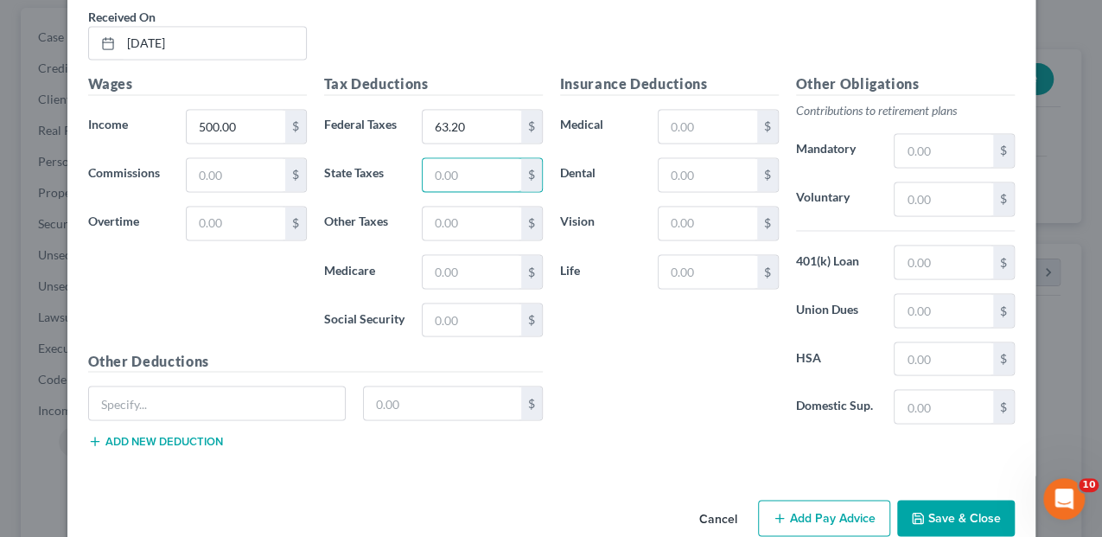
scroll to position [1417, 0]
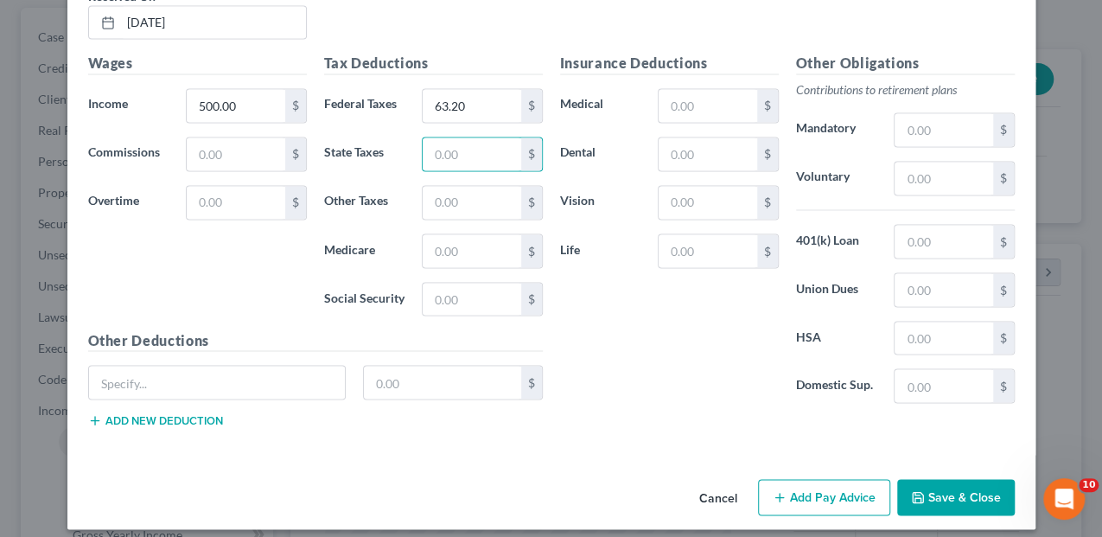
click at [836, 483] on button "Add Pay Advice" at bounding box center [824, 497] width 132 height 36
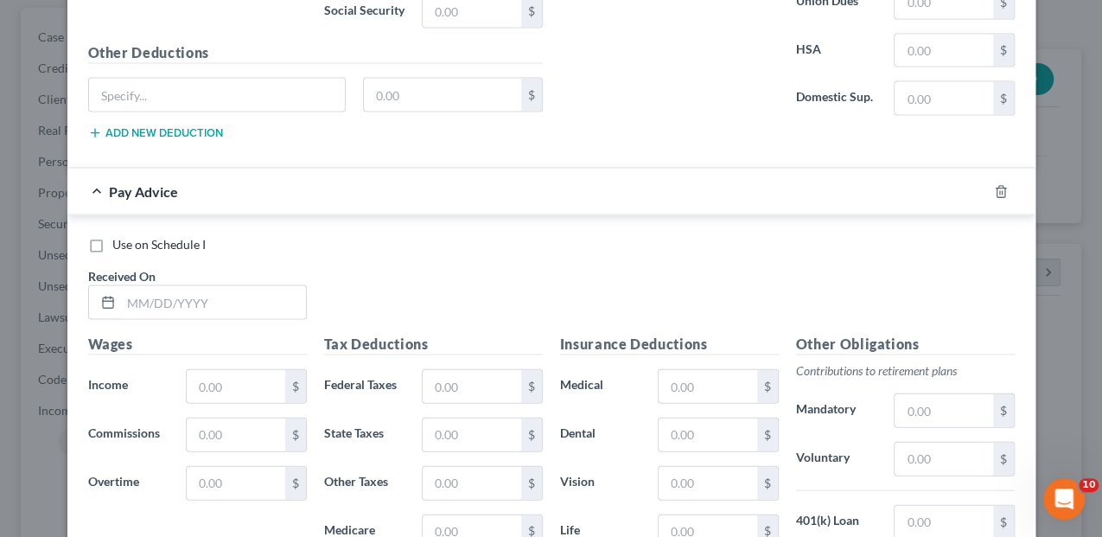
scroll to position [1705, 0]
click at [137, 286] on input "text" at bounding box center [213, 301] width 185 height 33
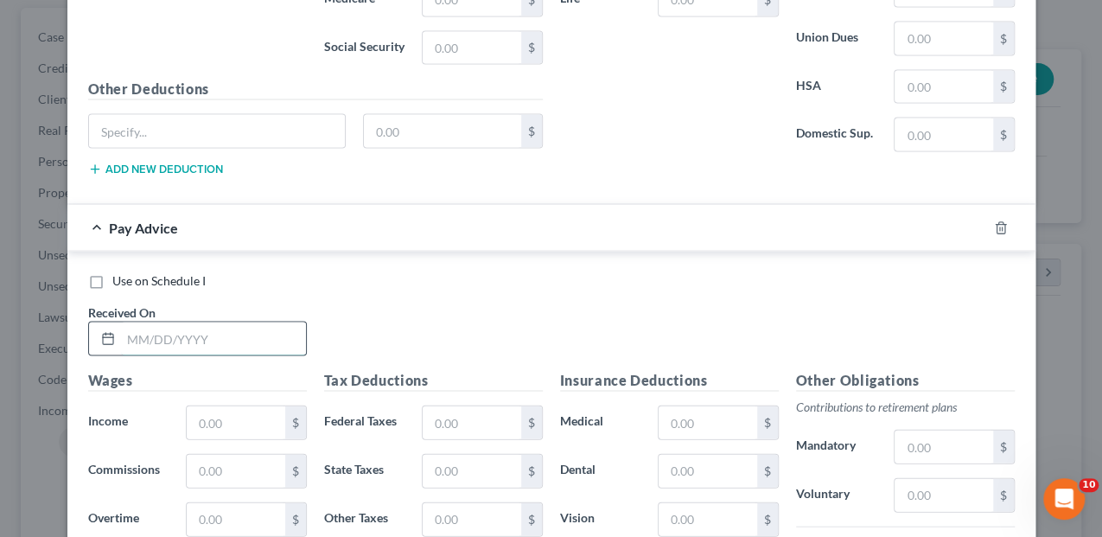
scroll to position [1647, 0]
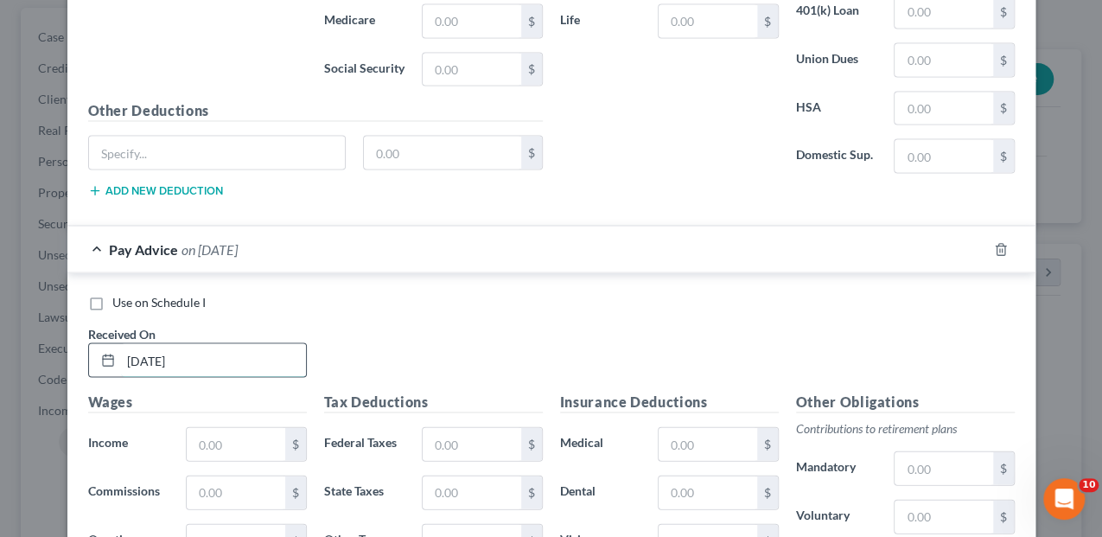
type input "[DATE]"
type input "900.00"
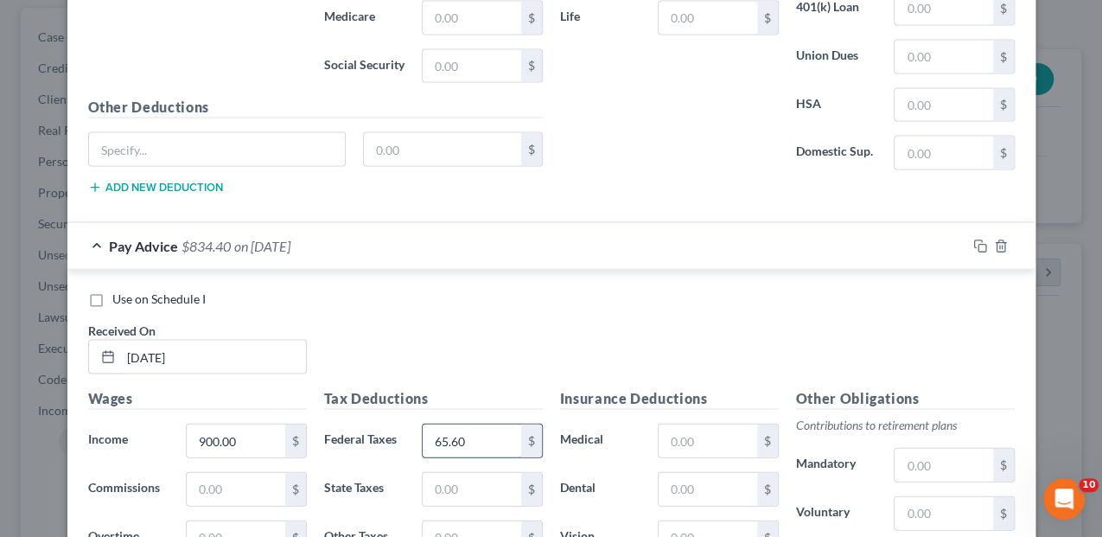
click at [476, 425] on input "65.60" at bounding box center [472, 440] width 98 height 33
type input "65.61"
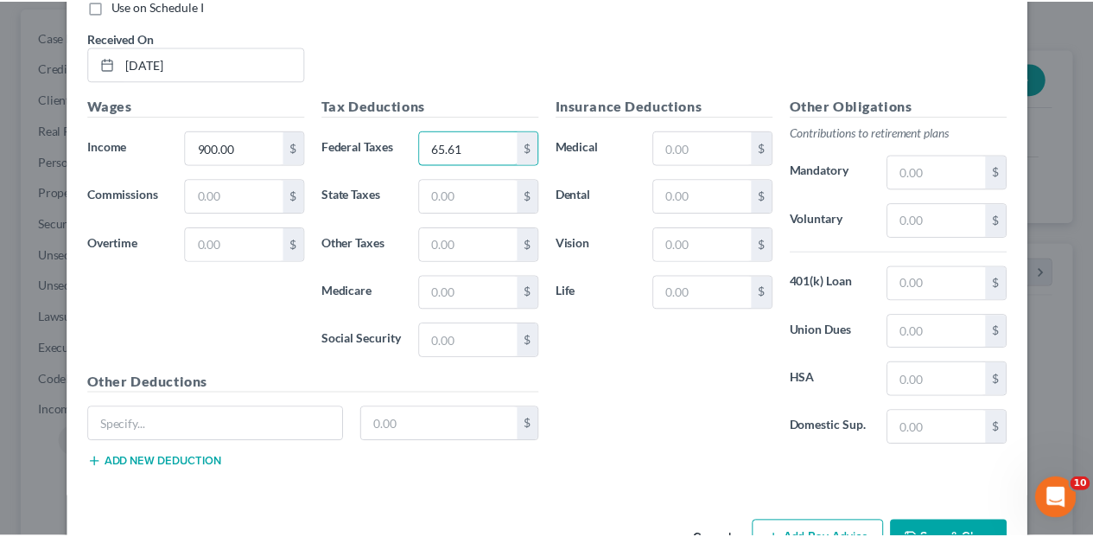
scroll to position [1980, 0]
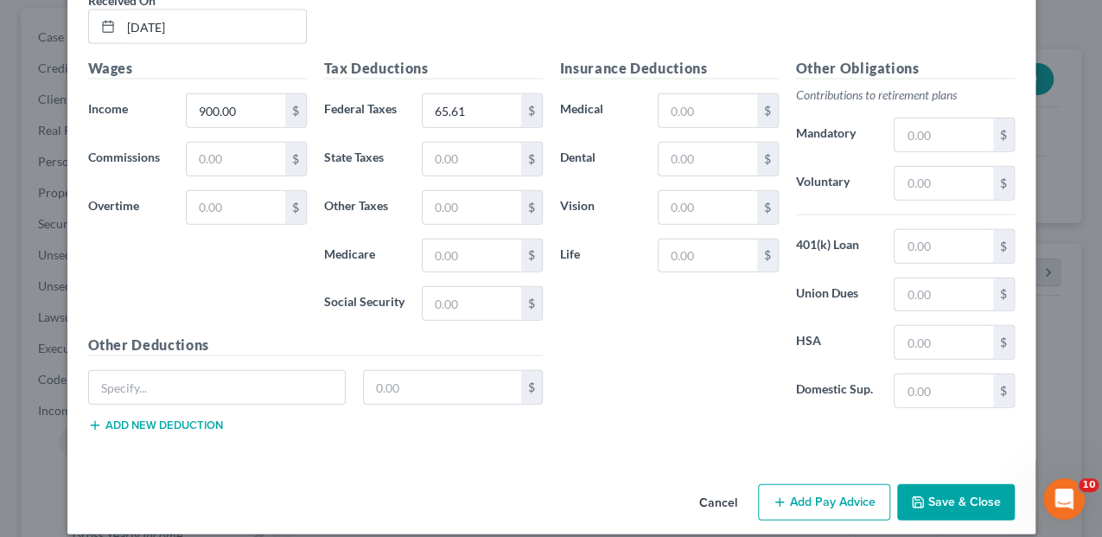
click at [929, 488] on button "Save & Close" at bounding box center [956, 502] width 118 height 36
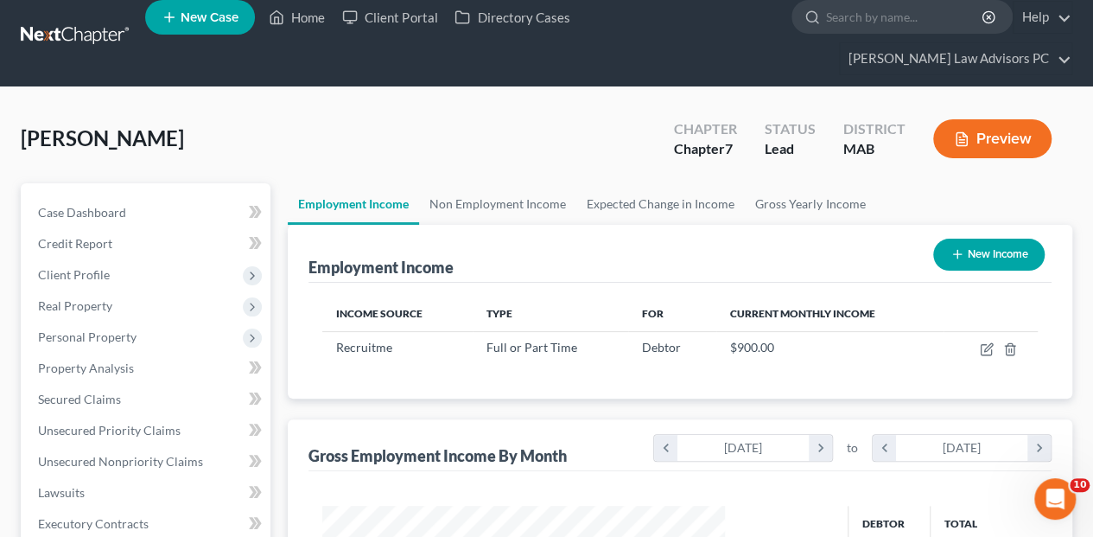
scroll to position [0, 0]
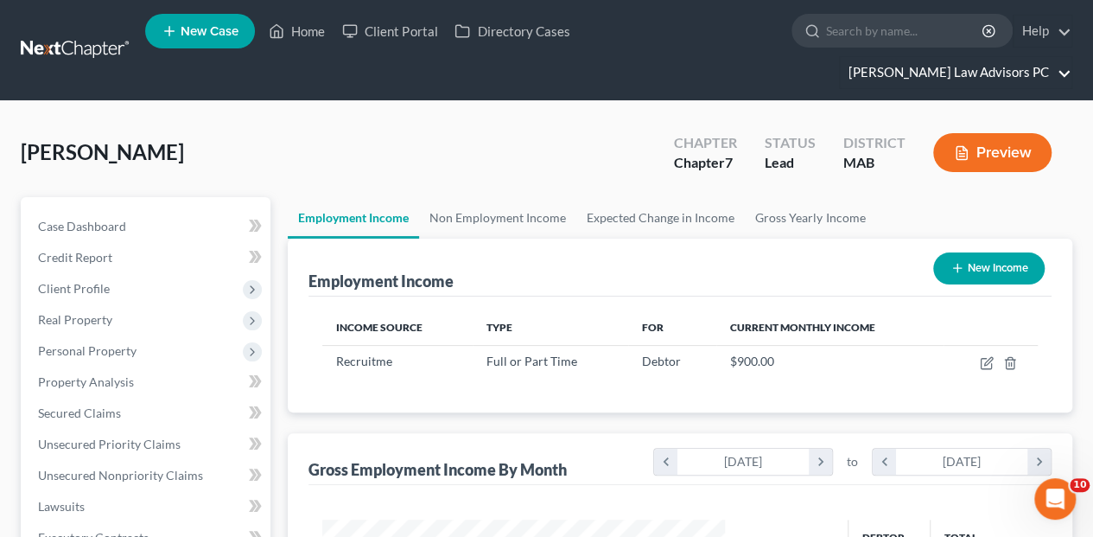
click at [944, 57] on link "[PERSON_NAME] Law Advisors PC" at bounding box center [956, 72] width 232 height 31
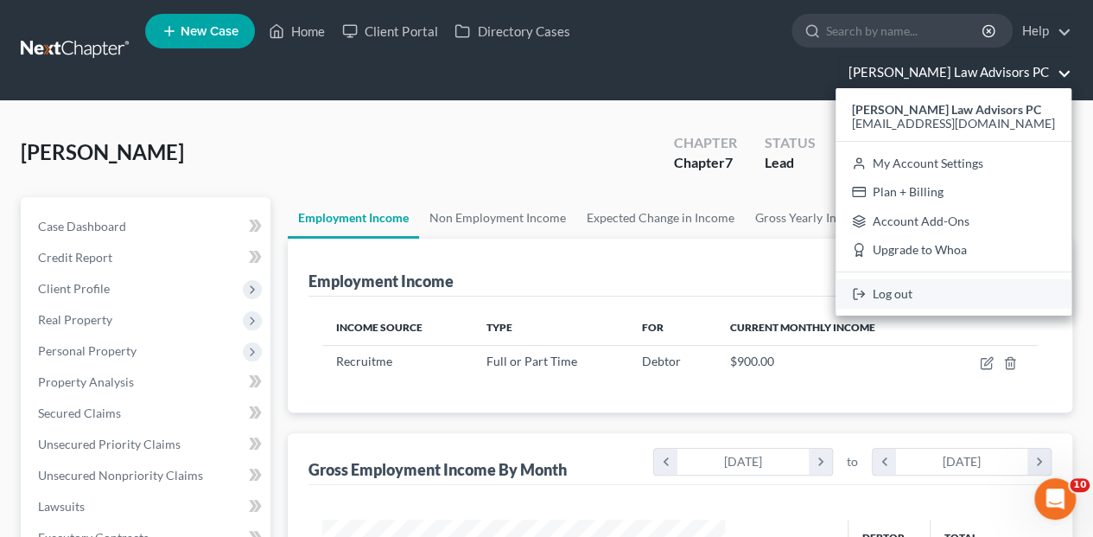
click at [964, 279] on link "Log out" at bounding box center [954, 293] width 236 height 29
